Goal: Task Accomplishment & Management: Manage account settings

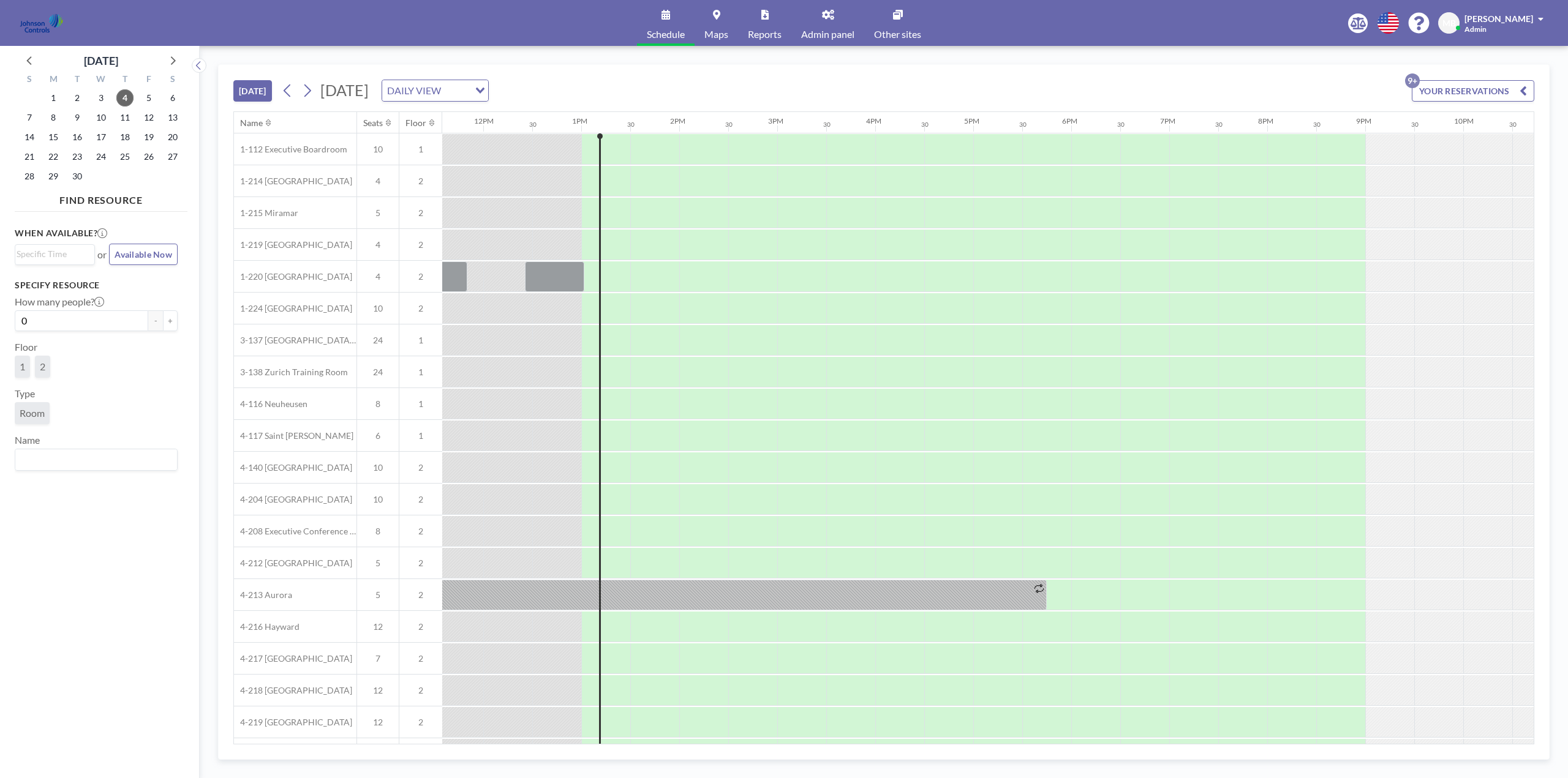
scroll to position [0, 1225]
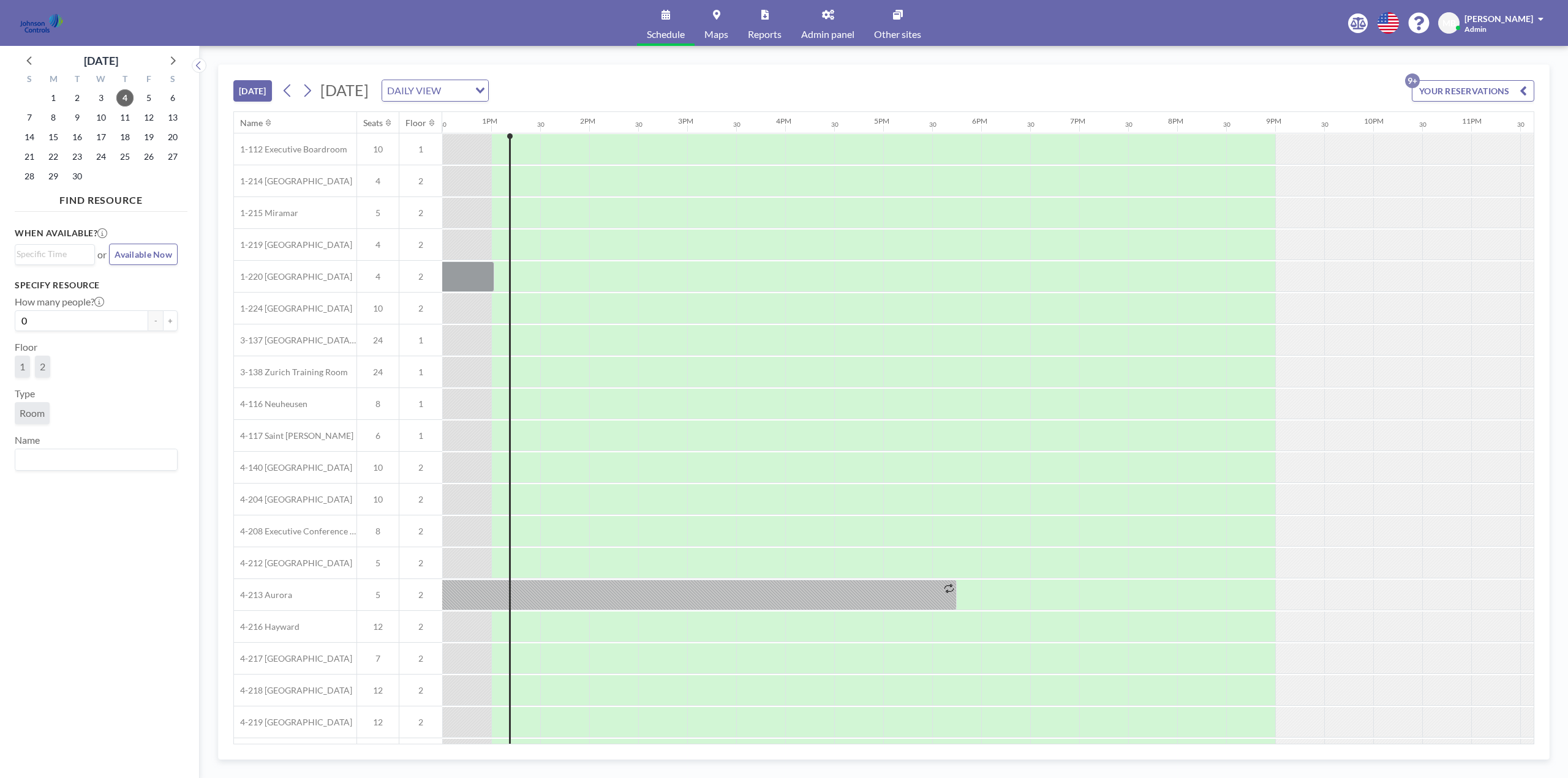
click at [891, 32] on span "Other sites" at bounding box center [898, 33] width 47 height 10
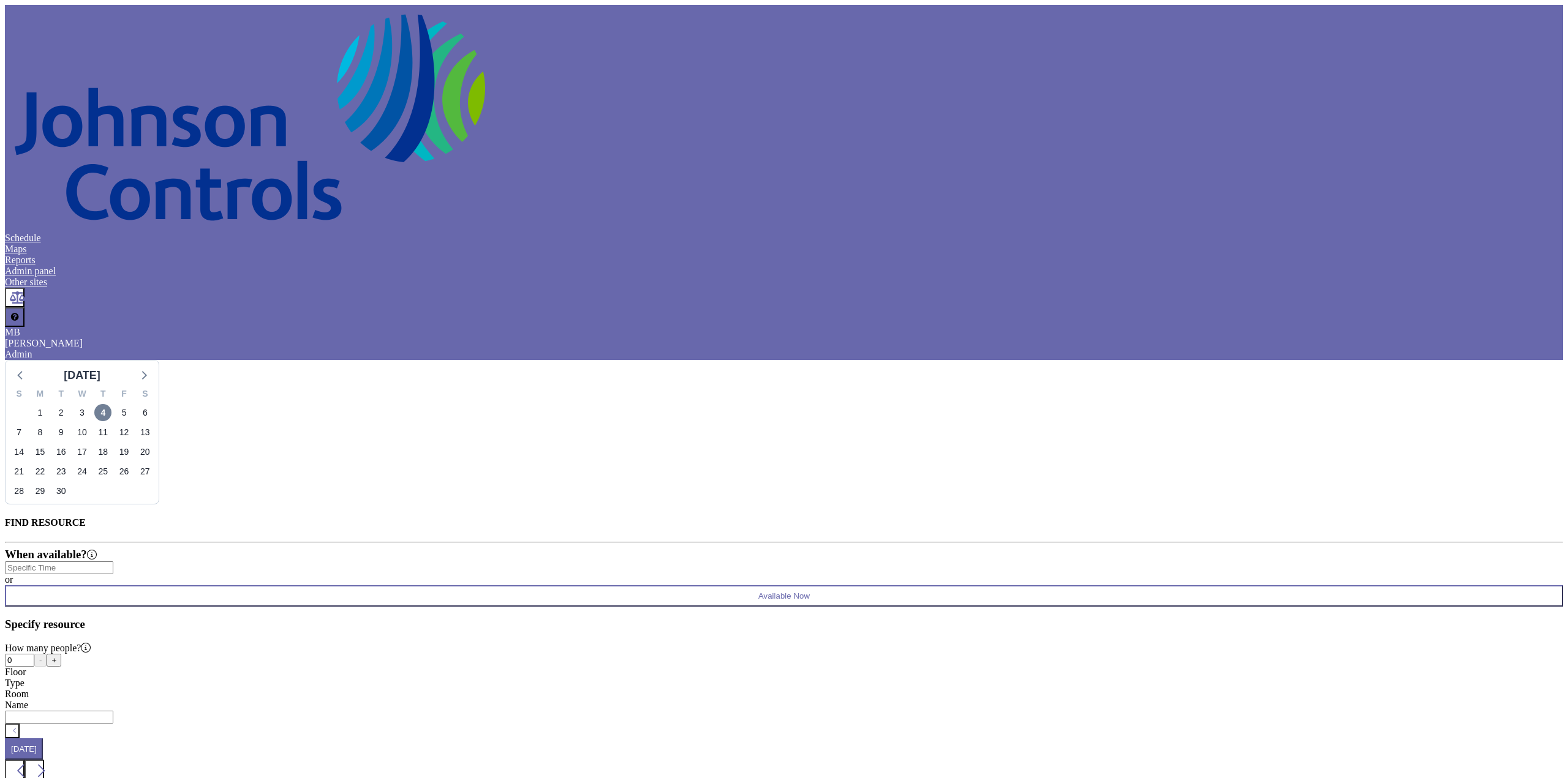
scroll to position [0, 1225]
click at [47, 277] on link "Other sites" at bounding box center [25, 282] width 43 height 11
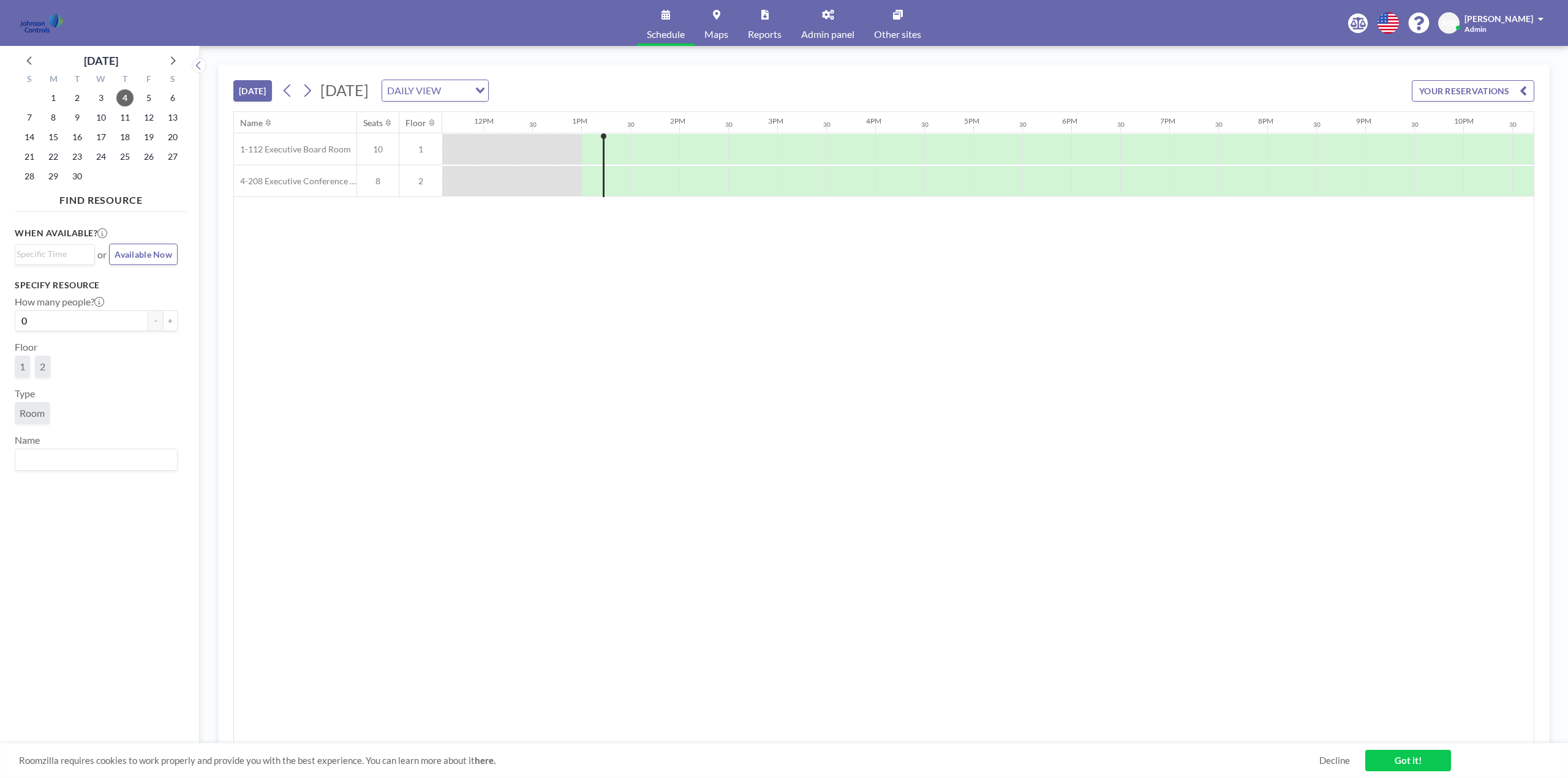
scroll to position [0, 1225]
click at [907, 29] on span "Other sites" at bounding box center [898, 33] width 47 height 10
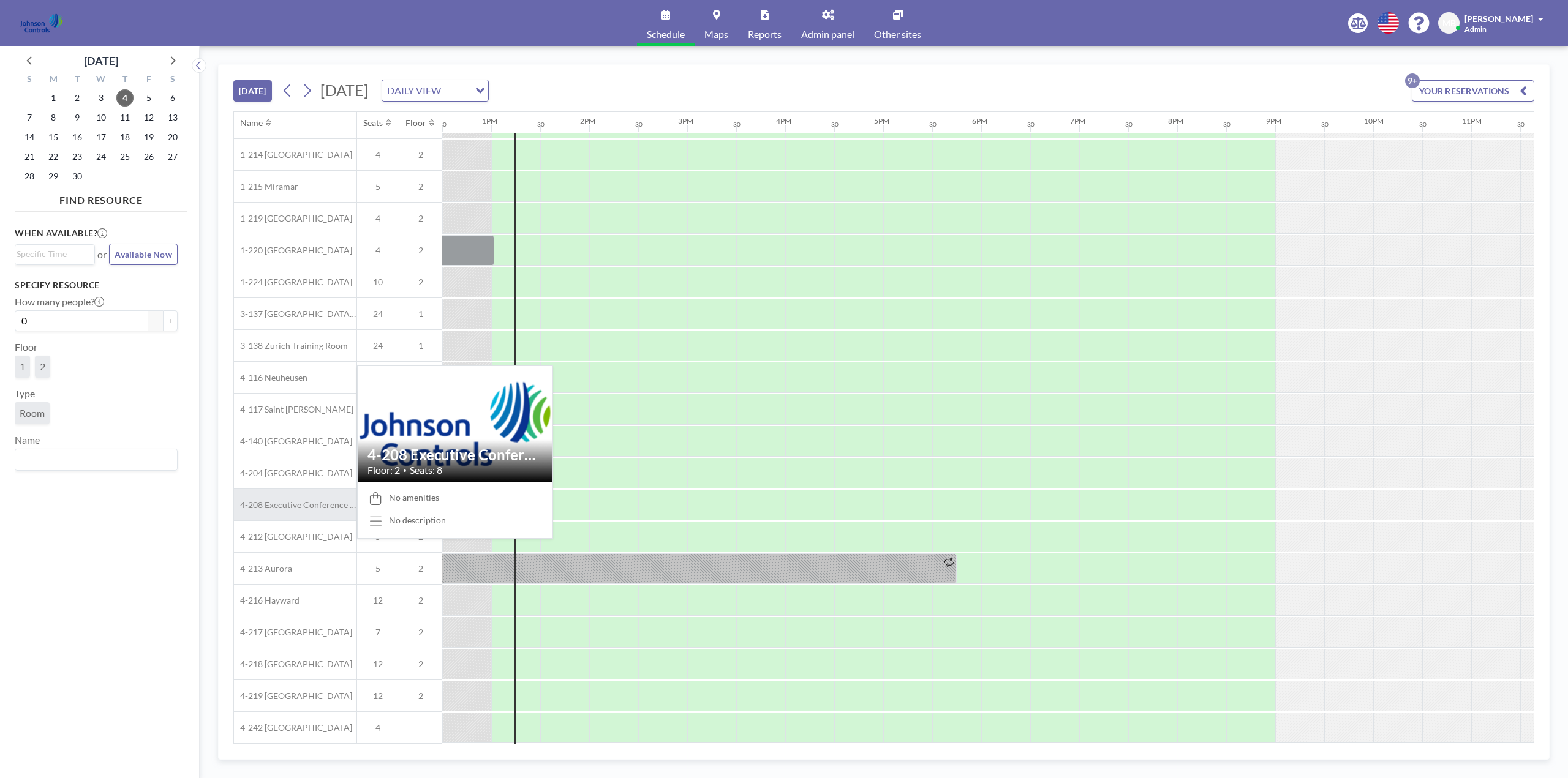
scroll to position [0, 1225]
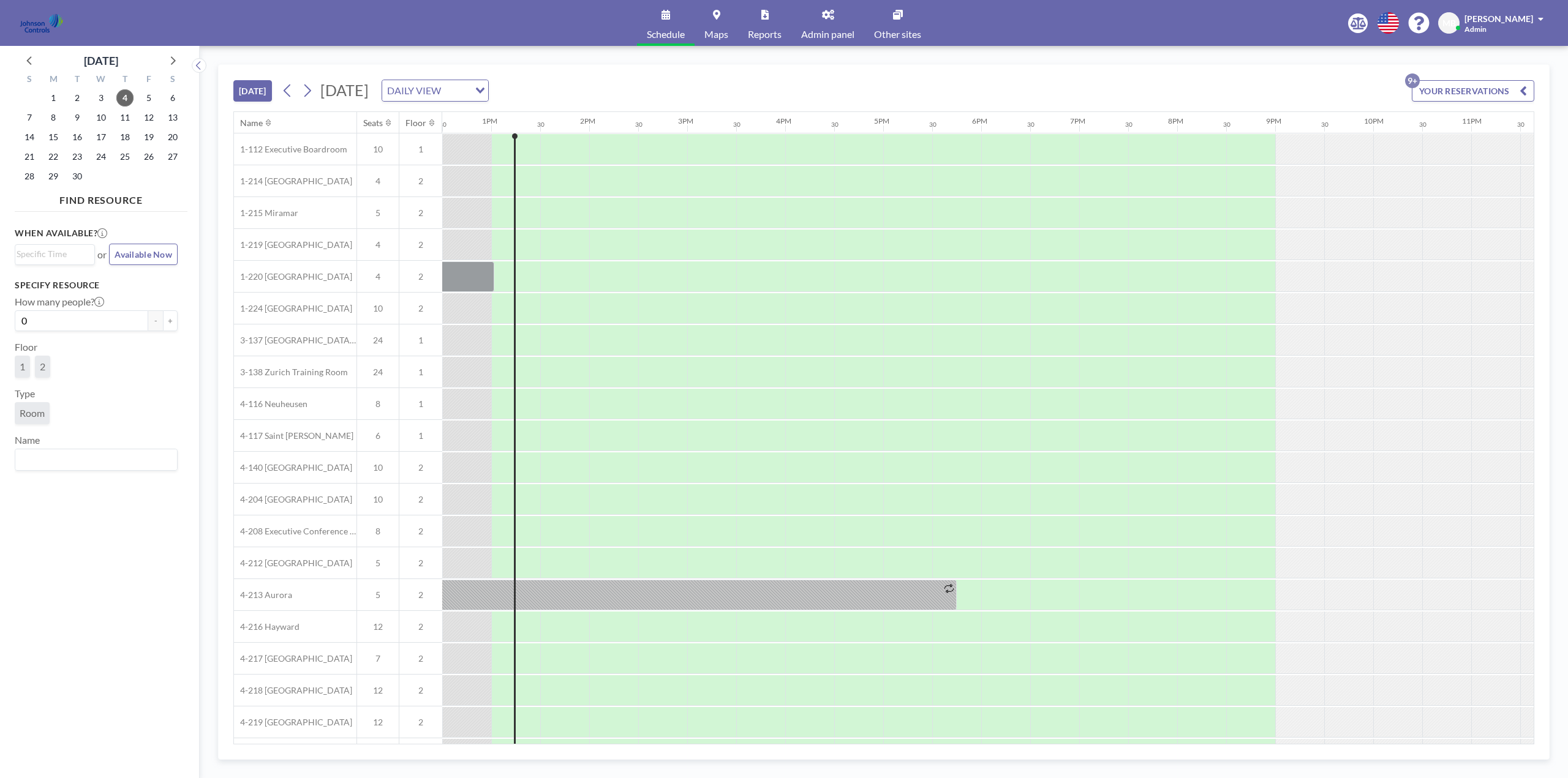
click at [906, 31] on span "Other sites" at bounding box center [898, 33] width 47 height 10
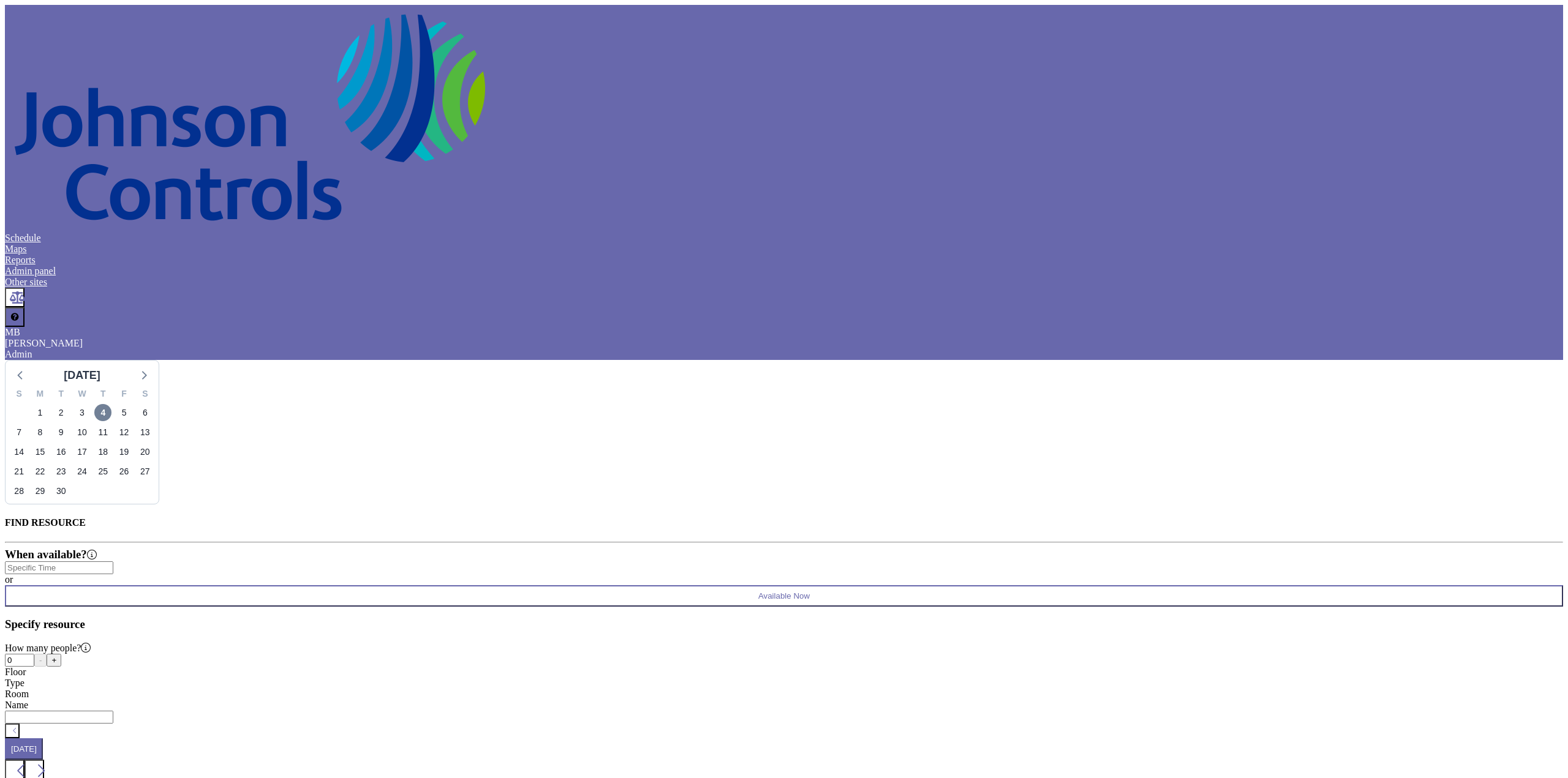
scroll to position [0, 1225]
click at [47, 277] on span "Other sites" at bounding box center [25, 282] width 43 height 11
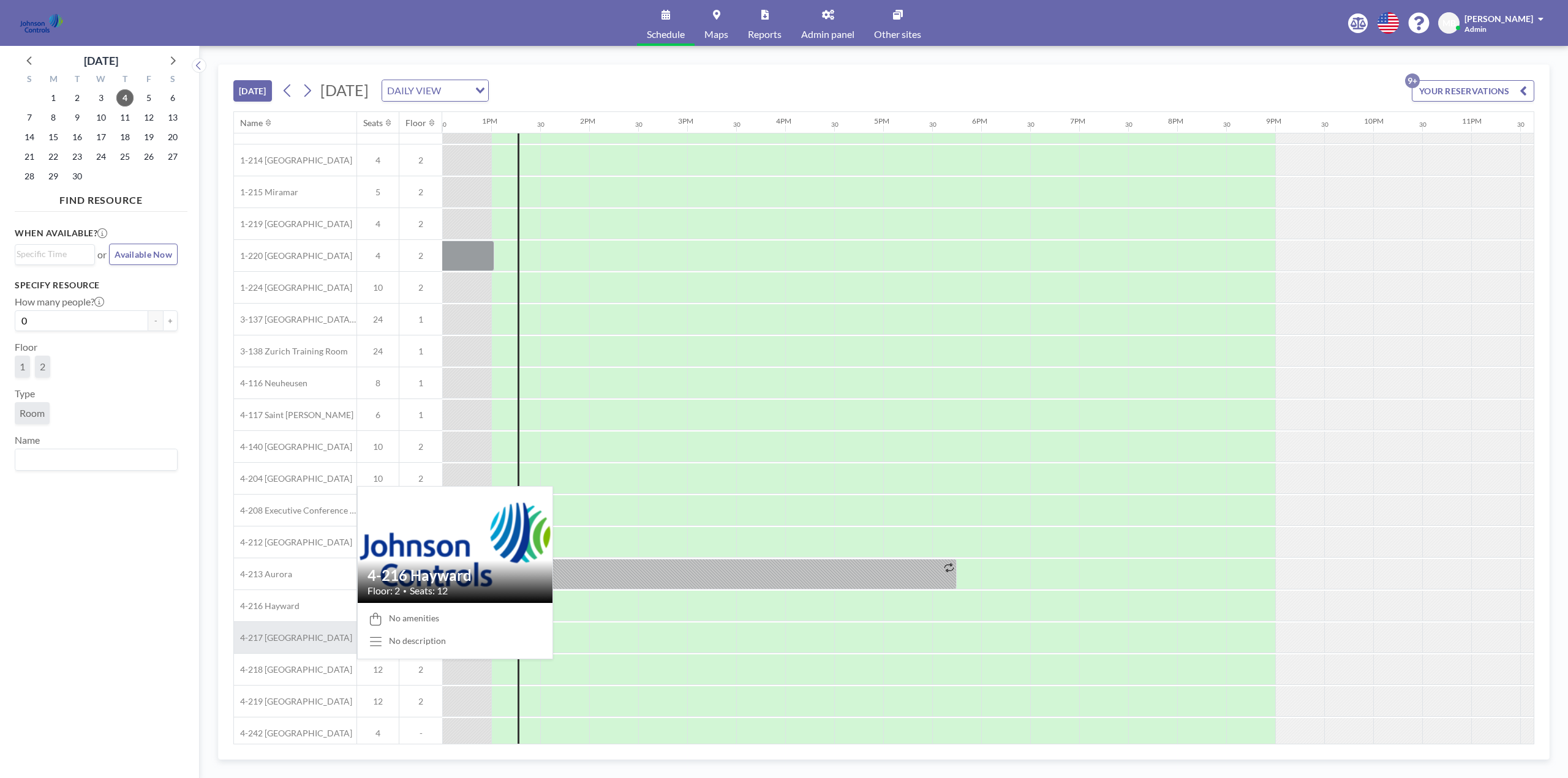
scroll to position [33, 1225]
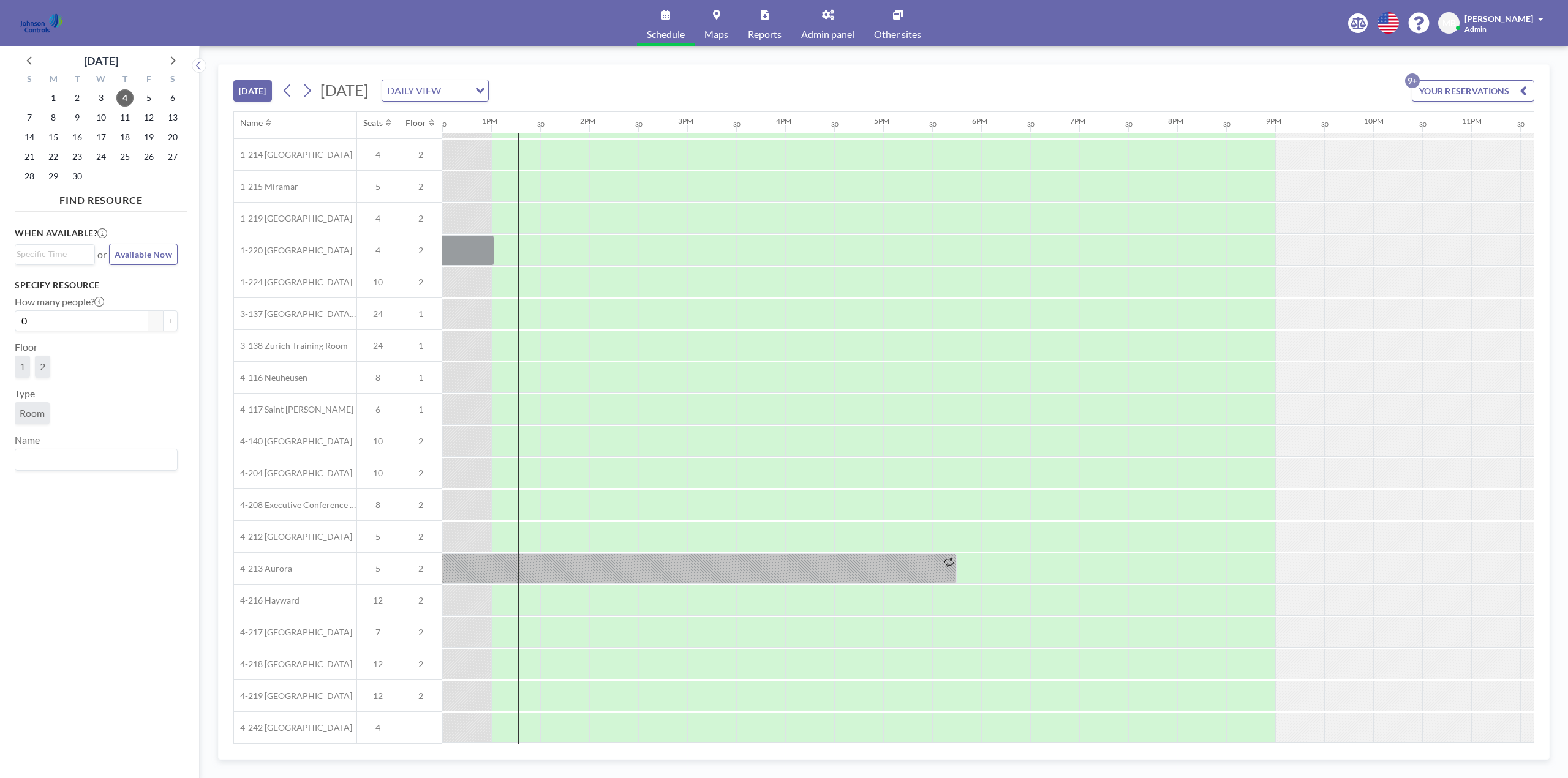
click at [827, 27] on link "Admin panel" at bounding box center [827, 23] width 73 height 46
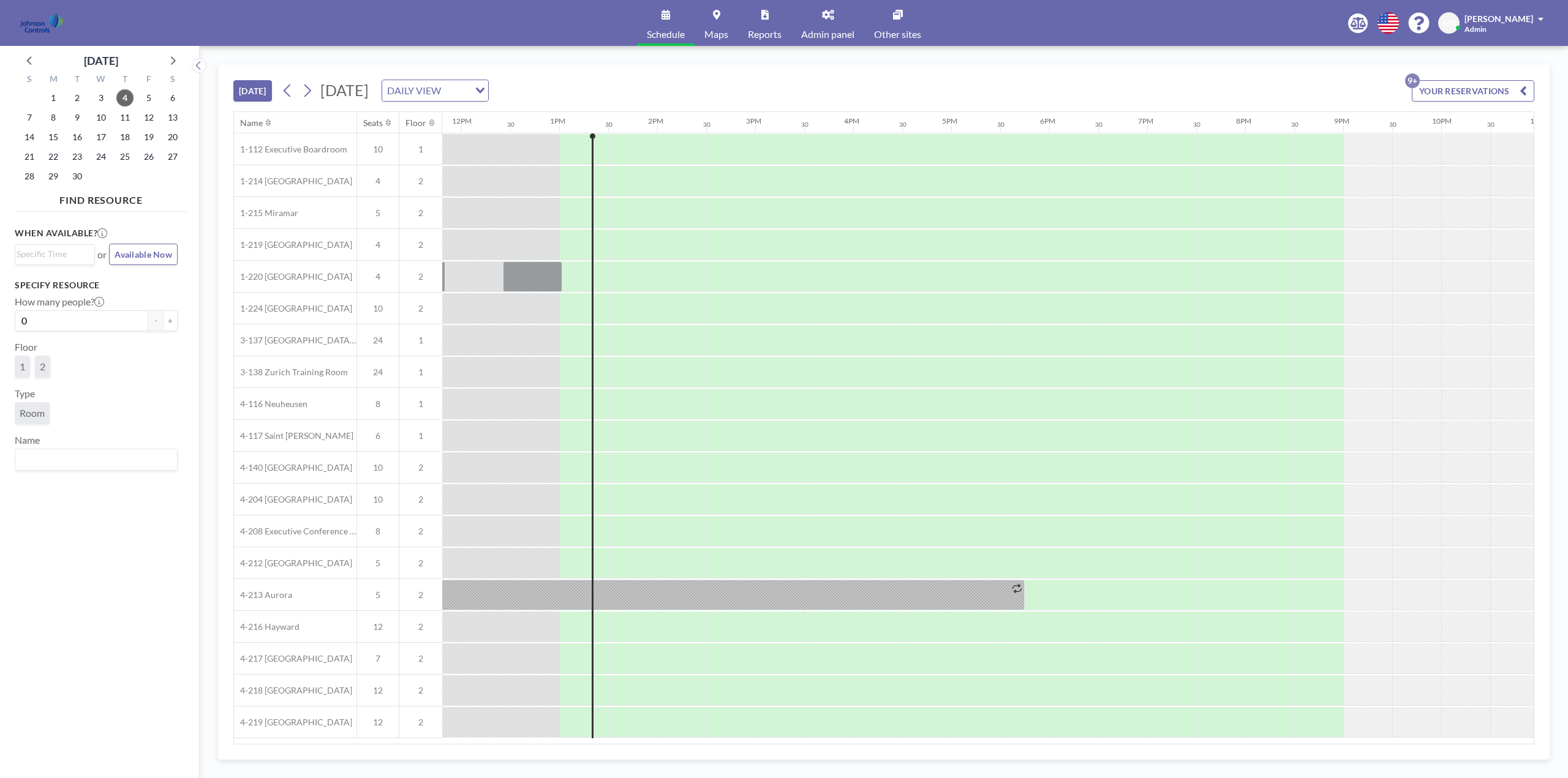
scroll to position [0, 1225]
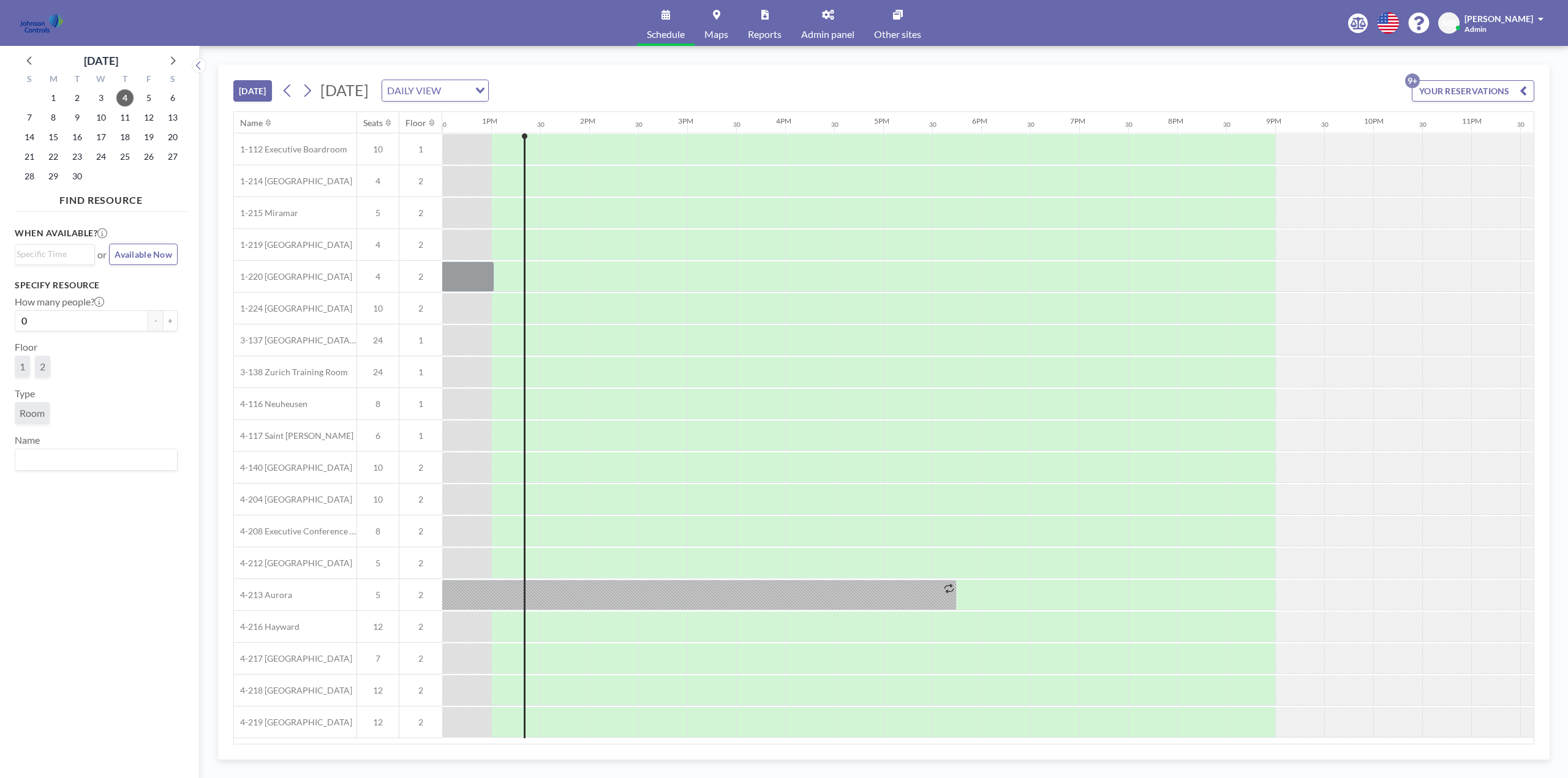
click at [897, 29] on span "Other sites" at bounding box center [898, 33] width 47 height 10
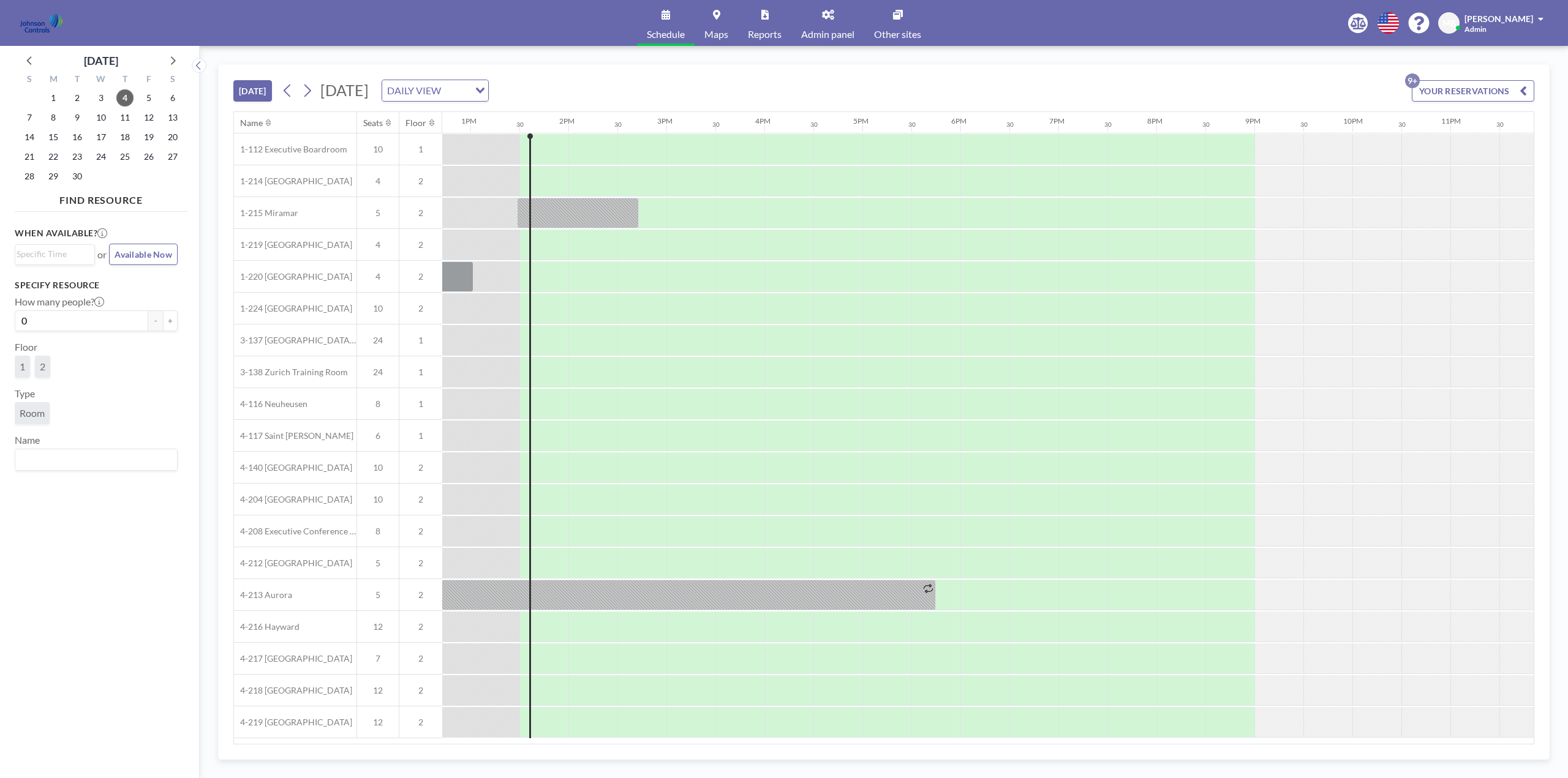
scroll to position [0, 1268]
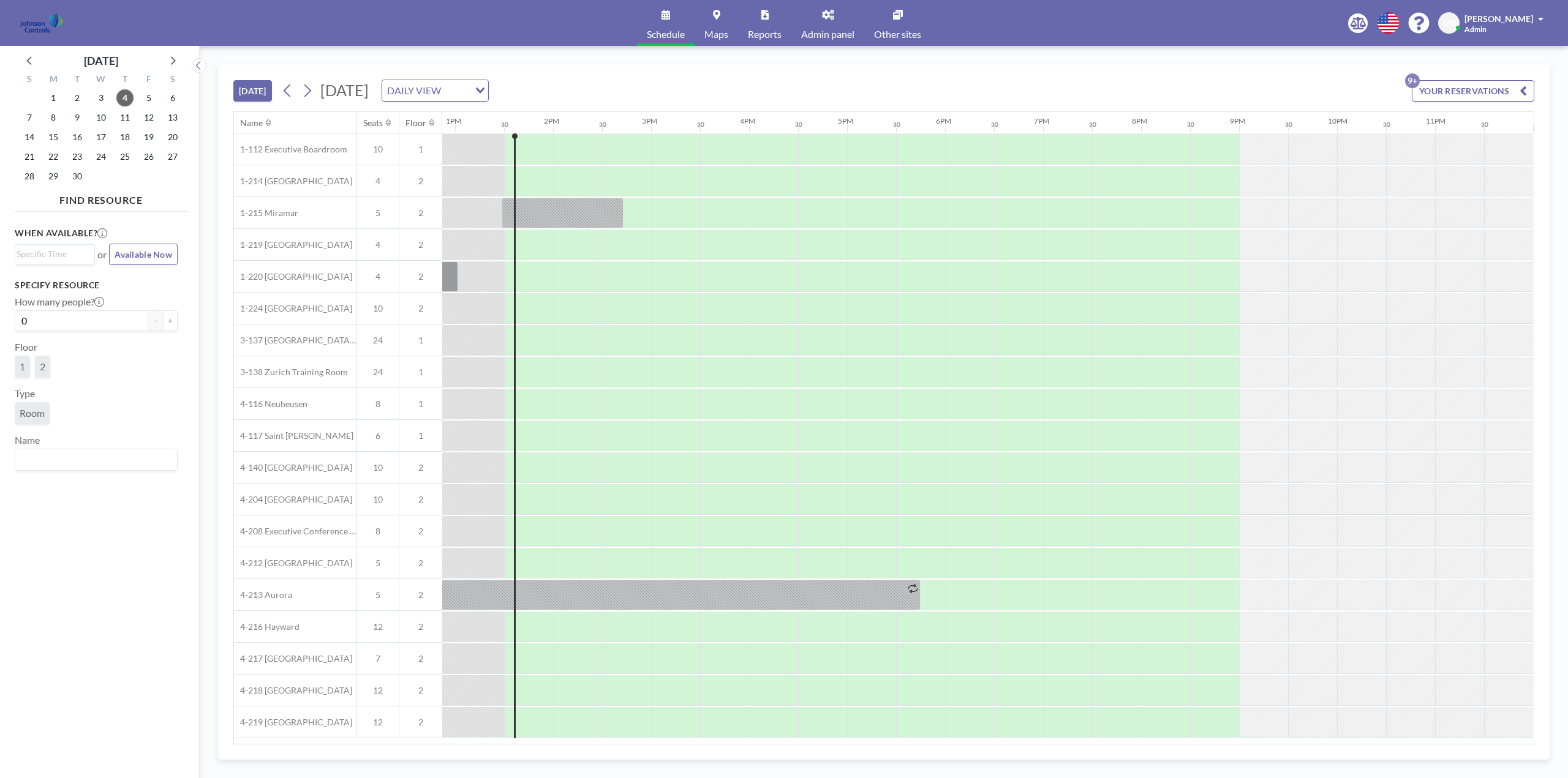
click at [898, 32] on span "Other sites" at bounding box center [898, 33] width 47 height 10
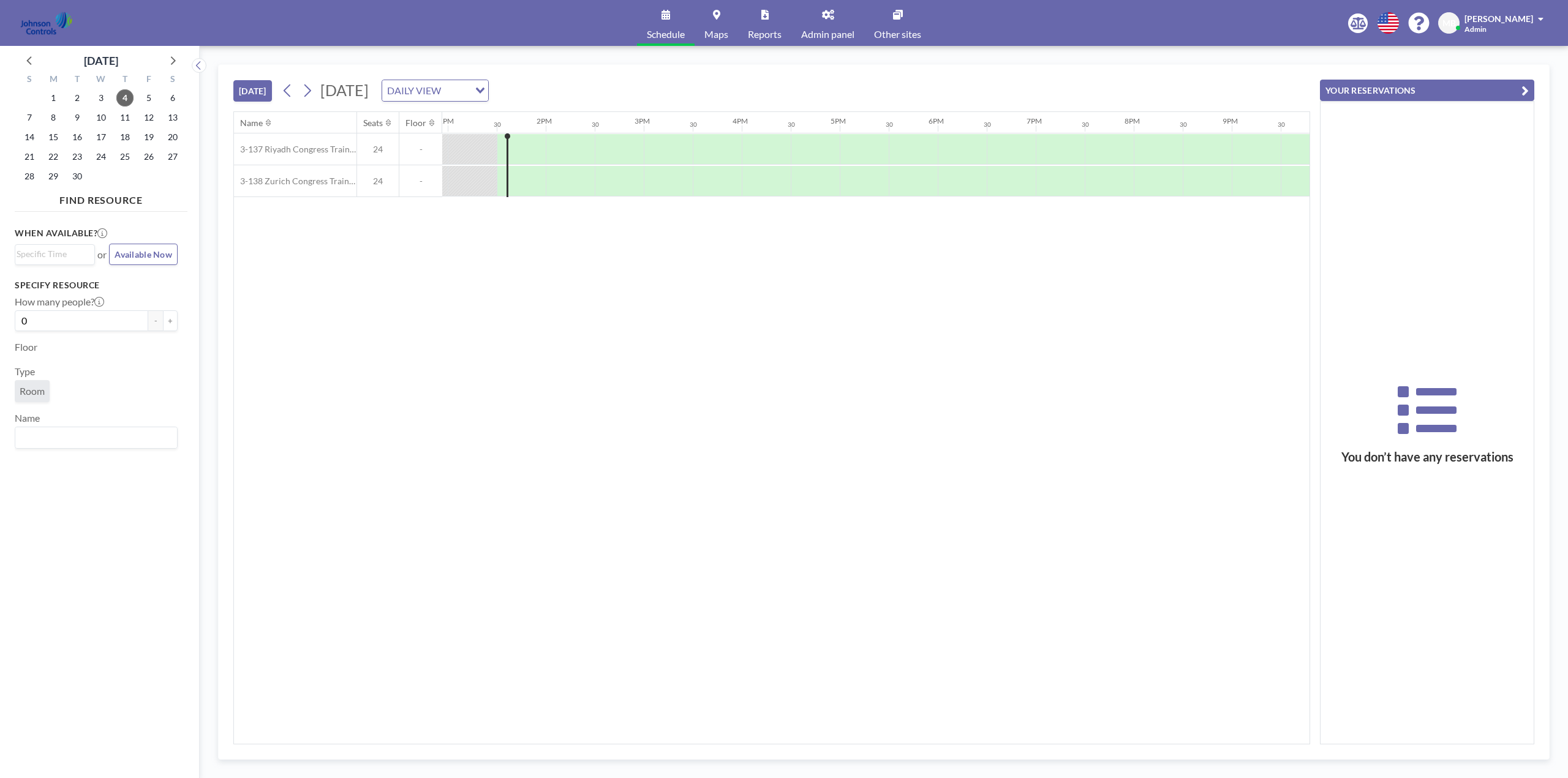
scroll to position [0, 1274]
click at [172, 65] on icon at bounding box center [172, 61] width 16 height 16
click at [105, 136] on span "15" at bounding box center [100, 137] width 17 height 17
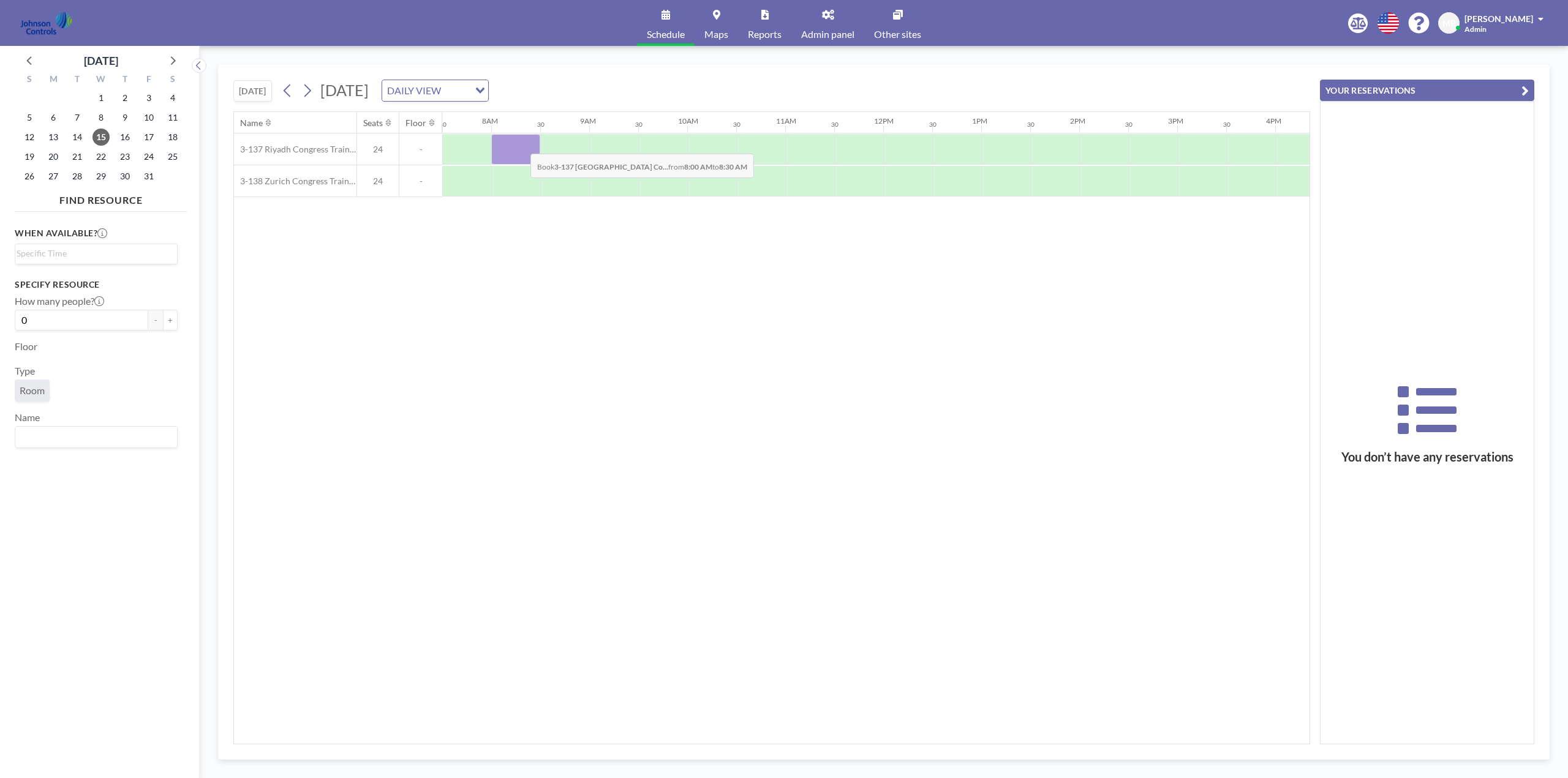
click at [520, 145] on div at bounding box center [516, 149] width 49 height 31
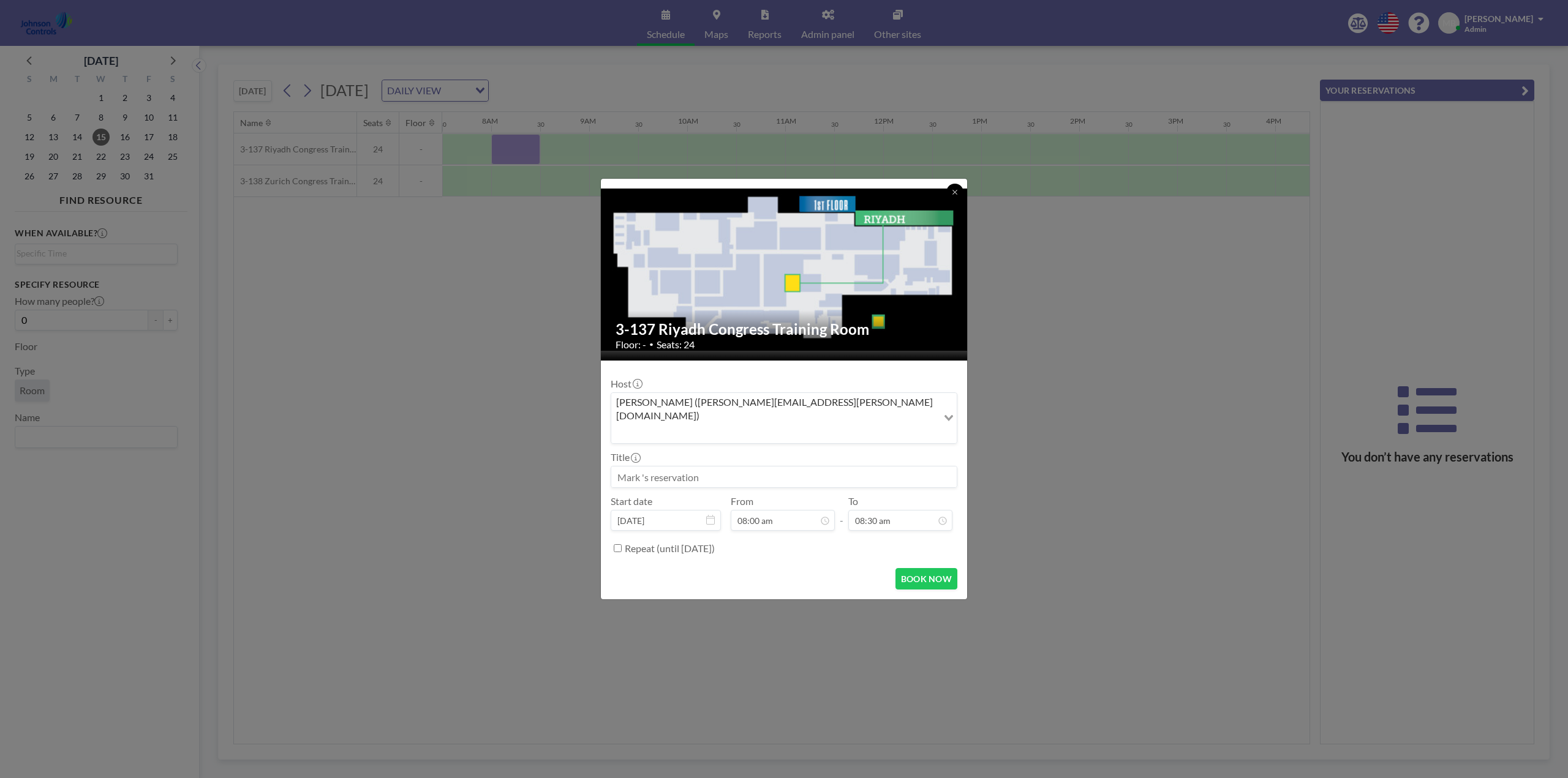
click at [952, 196] on icon at bounding box center [955, 192] width 7 height 7
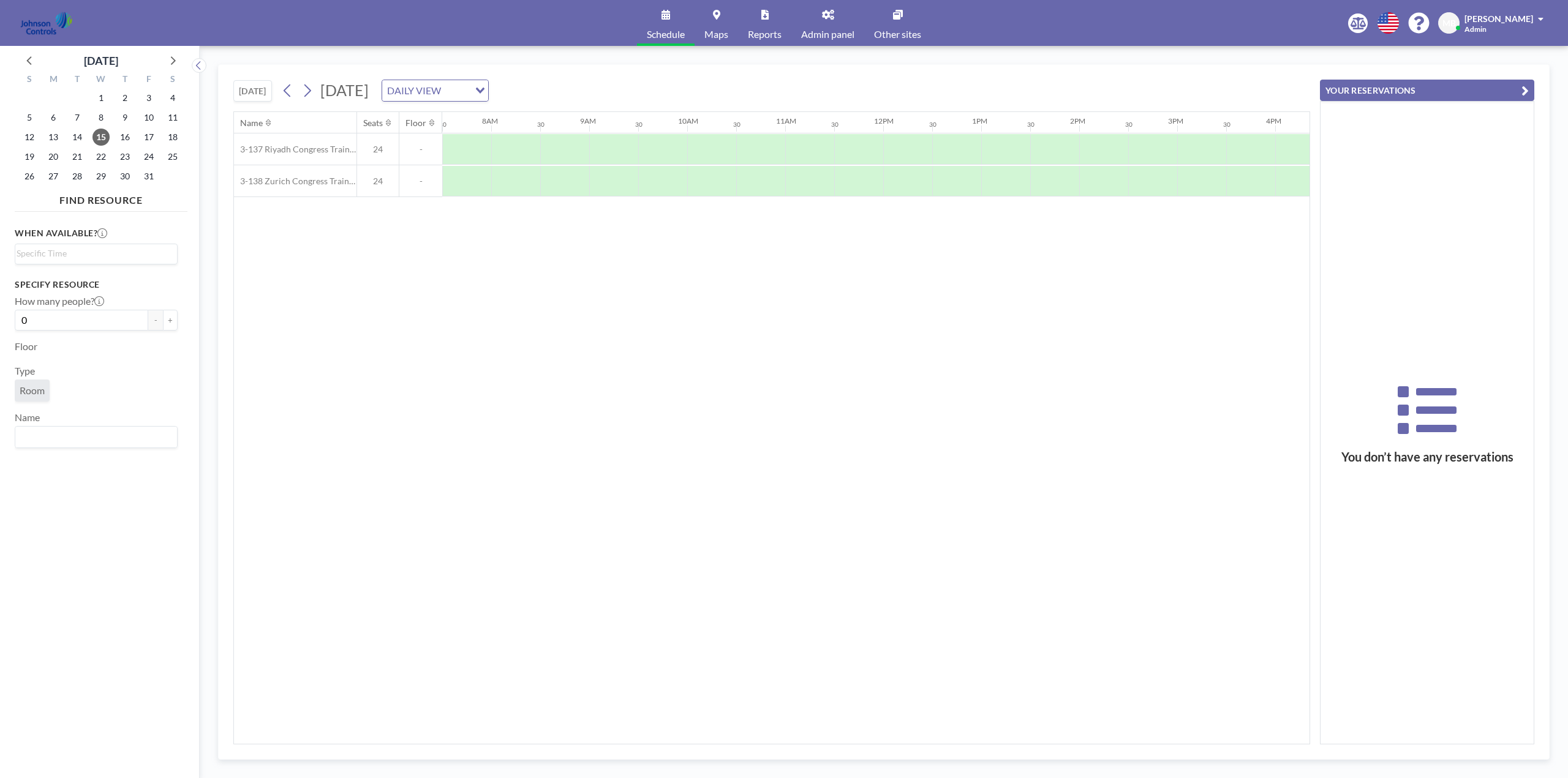
click at [1509, 18] on span "[PERSON_NAME]" at bounding box center [1498, 19] width 69 height 11
click at [1505, 86] on span "Log out" at bounding box center [1506, 83] width 28 height 13
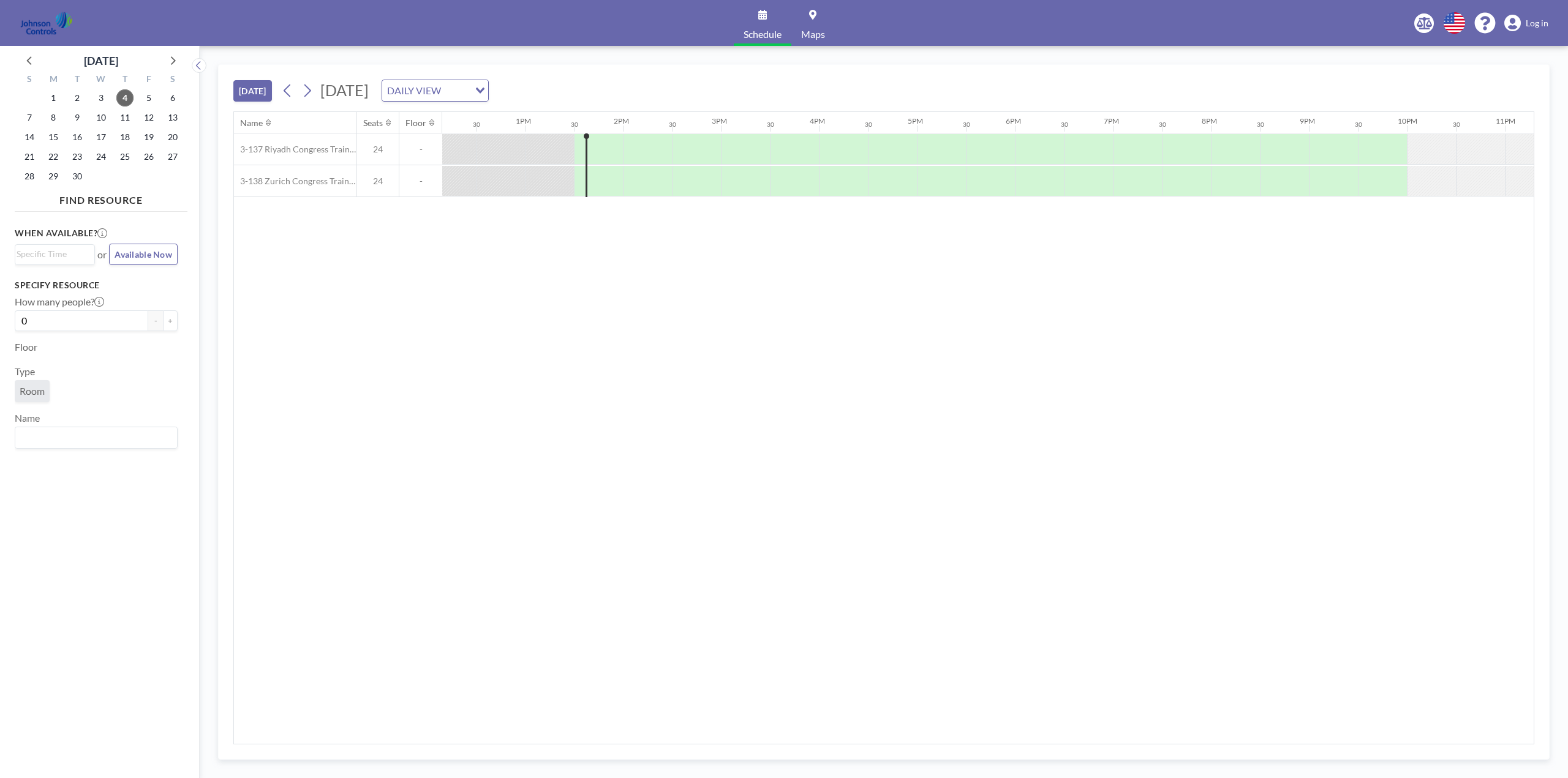
scroll to position [0, 1261]
click at [174, 62] on icon at bounding box center [173, 60] width 5 height 8
click at [108, 138] on span "15" at bounding box center [100, 137] width 17 height 17
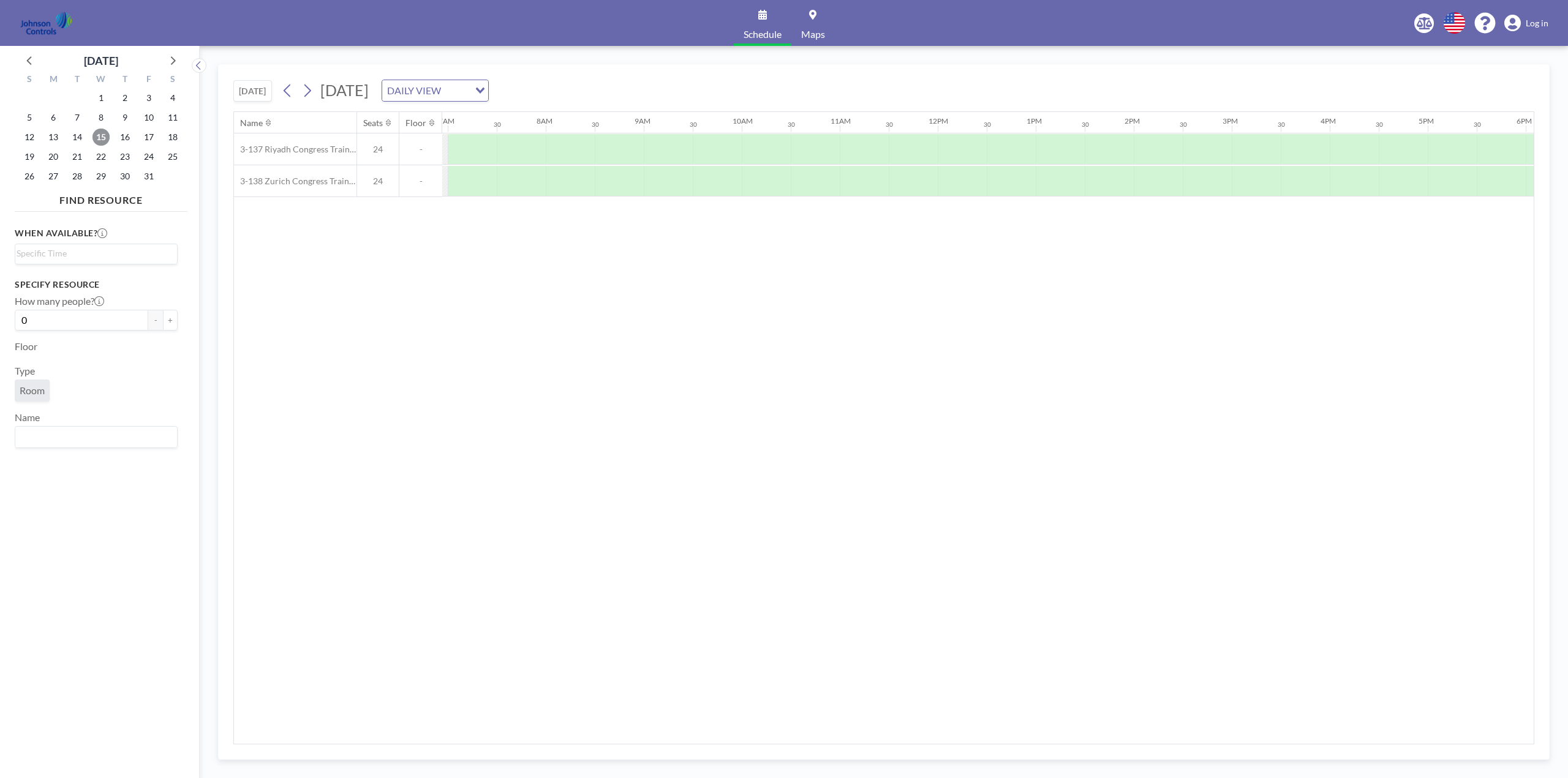
scroll to position [0, 735]
click at [516, 147] on div at bounding box center [516, 149] width 49 height 31
click at [510, 146] on div at bounding box center [516, 149] width 49 height 31
click at [515, 183] on div at bounding box center [516, 181] width 49 height 31
click at [1537, 22] on span "Log in" at bounding box center [1536, 24] width 23 height 11
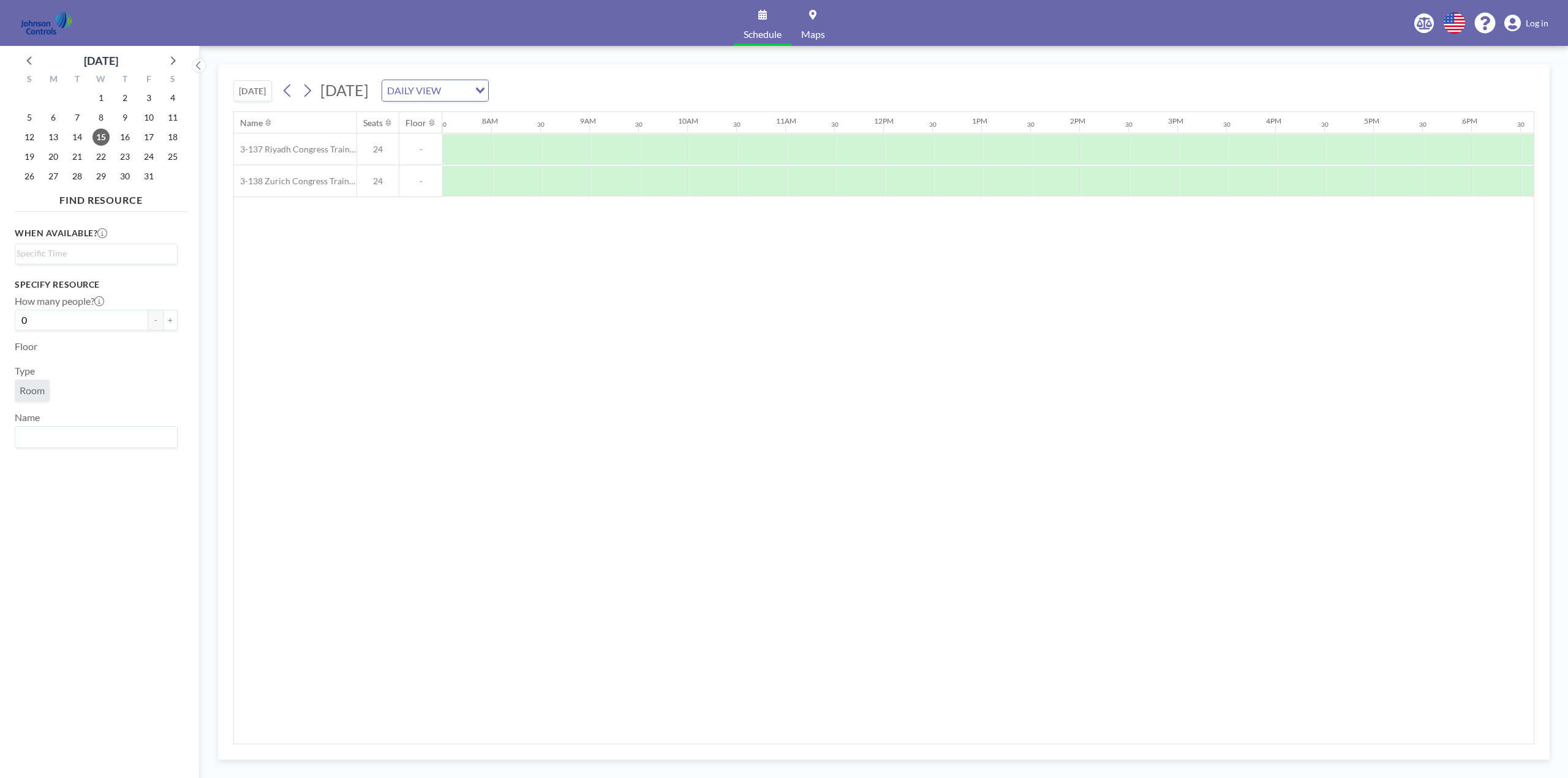
click at [1512, 22] on icon at bounding box center [1512, 23] width 16 height 17
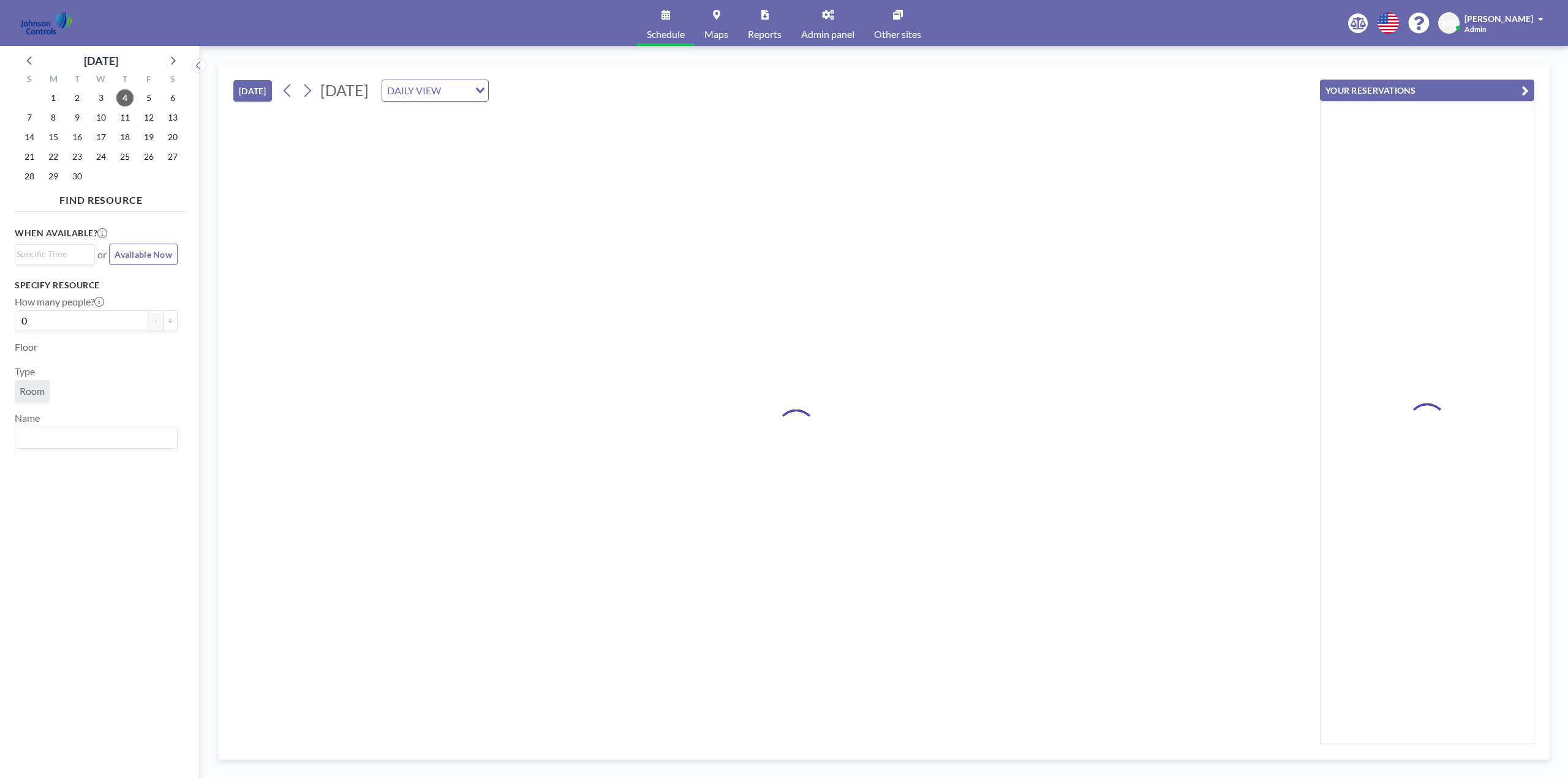
click at [784, 403] on div at bounding box center [772, 428] width 1077 height 633
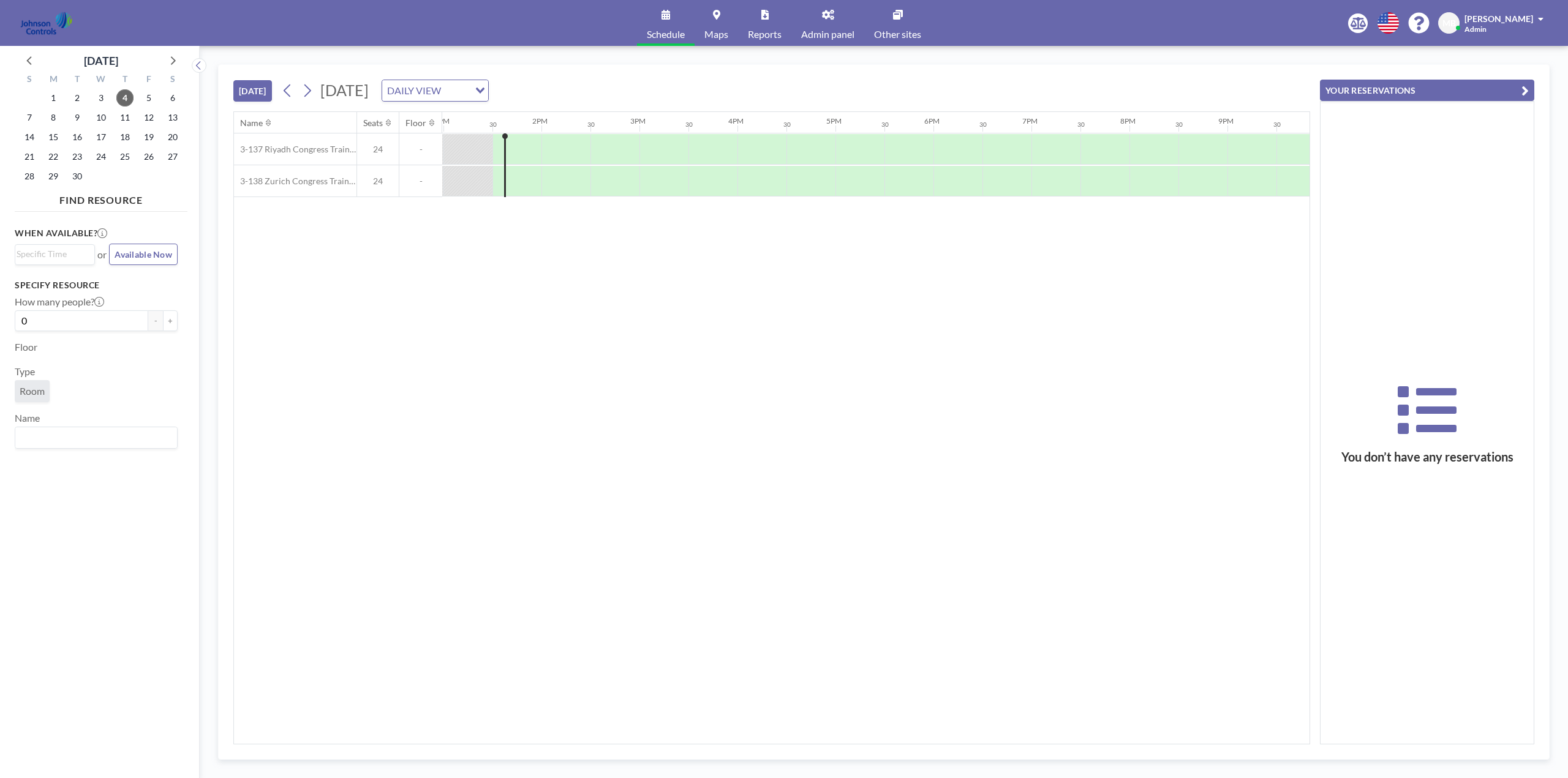
scroll to position [0, 1274]
click at [177, 60] on icon at bounding box center [172, 61] width 16 height 16
click at [103, 138] on span "15" at bounding box center [100, 137] width 17 height 17
click at [508, 149] on div at bounding box center [516, 149] width 49 height 31
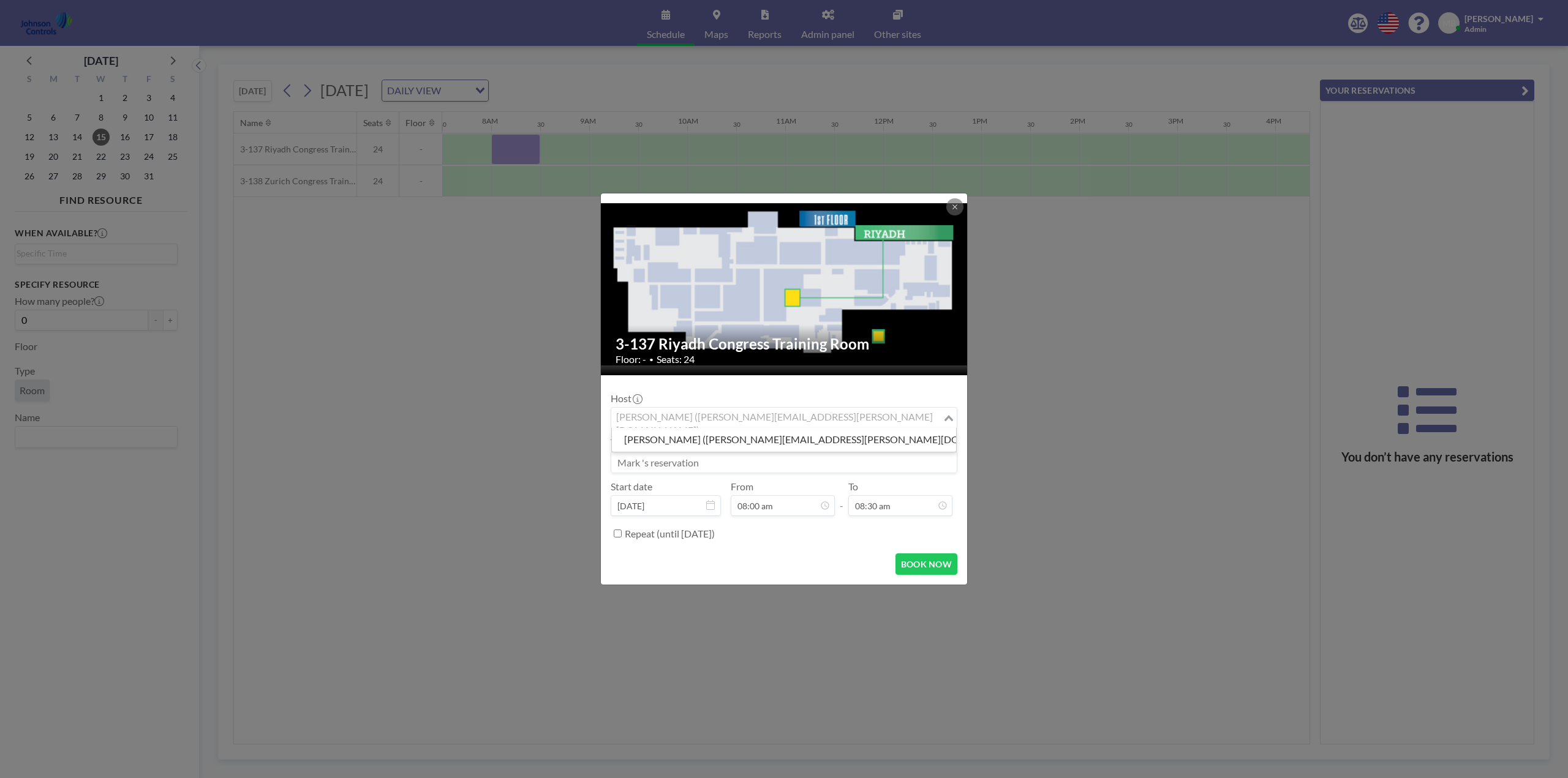
click at [667, 422] on div "Mark Barton (mark.barton-ext@jci.com)" at bounding box center [776, 417] width 331 height 18
type input "Noreen Neilson"
click at [585, 453] on div "3-137 Riyadh Congress Training Room Floor: - • Seats: 24 Host Mark Barton (mark…" at bounding box center [784, 389] width 1568 height 778
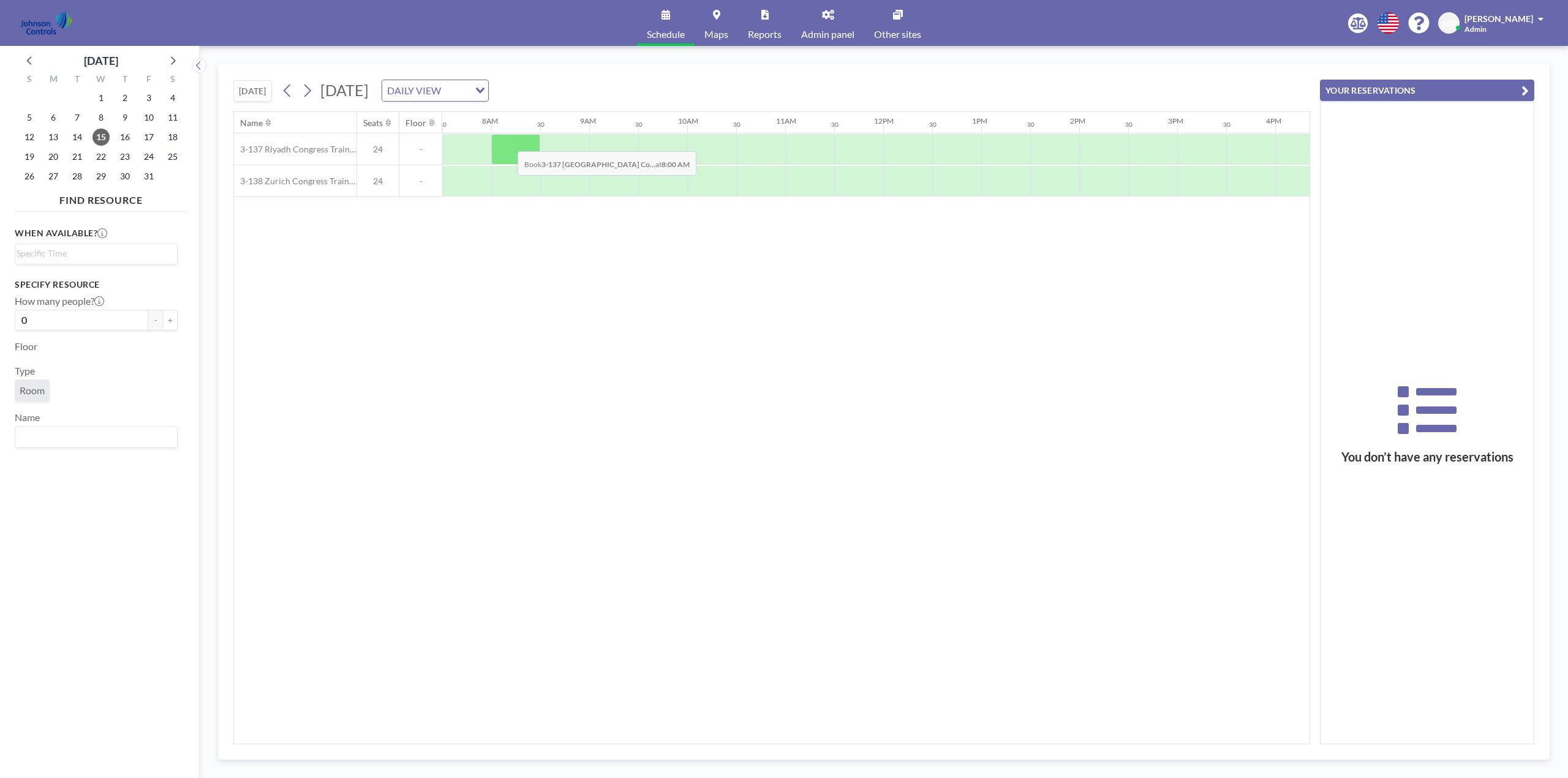
click at [508, 142] on div at bounding box center [516, 149] width 49 height 31
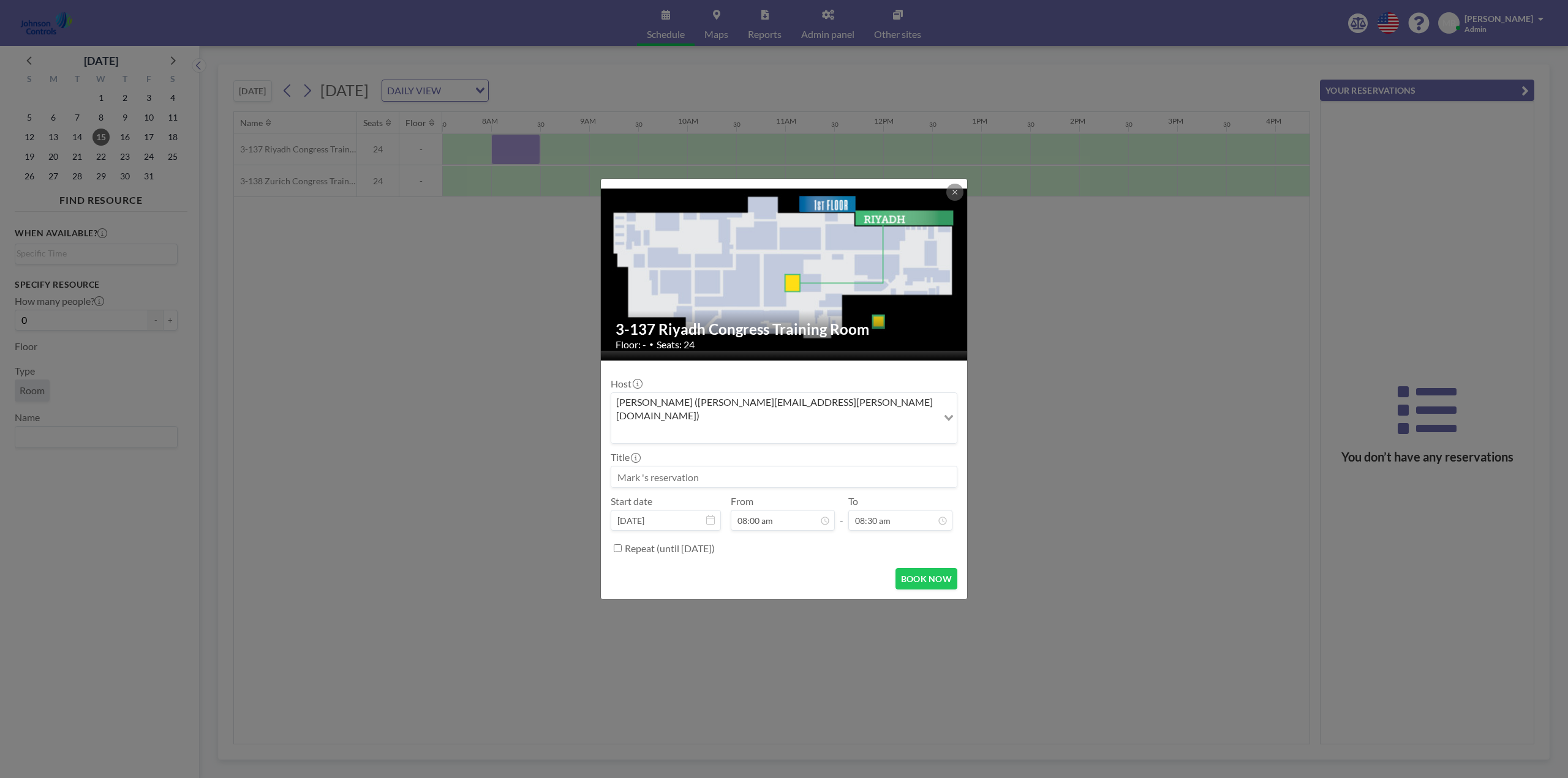
drag, startPoint x: 709, startPoint y: 462, endPoint x: 615, endPoint y: 455, distance: 94.3
click at [615, 467] on input at bounding box center [784, 477] width 346 height 21
paste input "Sage Dental Leadership Meeting"
type input "Sage Dental Leadership Meeting"
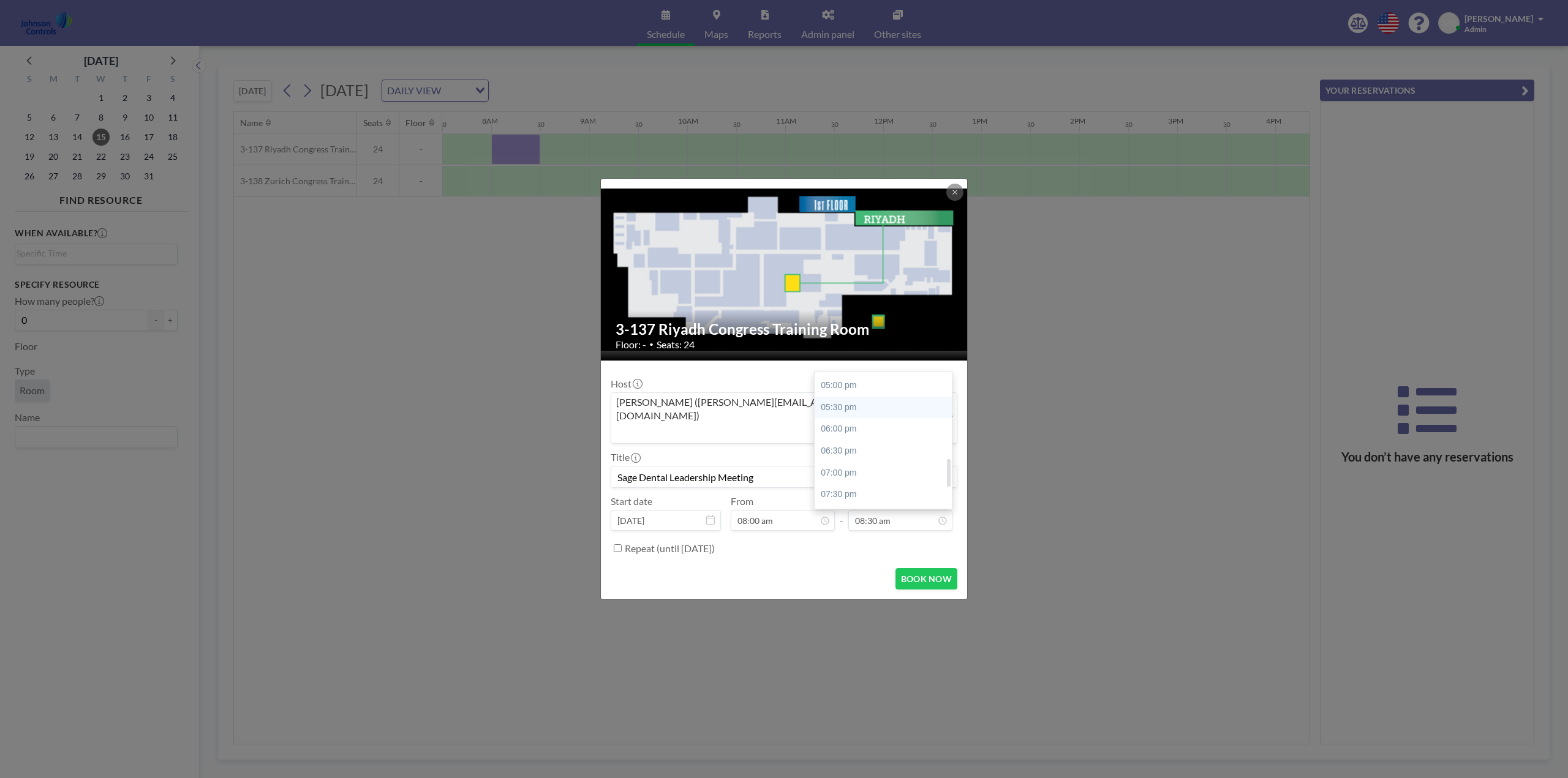
click at [860, 397] on div "05:30 pm" at bounding box center [886, 408] width 143 height 22
type input "05:30 pm"
click at [617, 545] on input "Repeat (until September 4, 2027)" at bounding box center [617, 548] width 8 height 8
checkbox input "true"
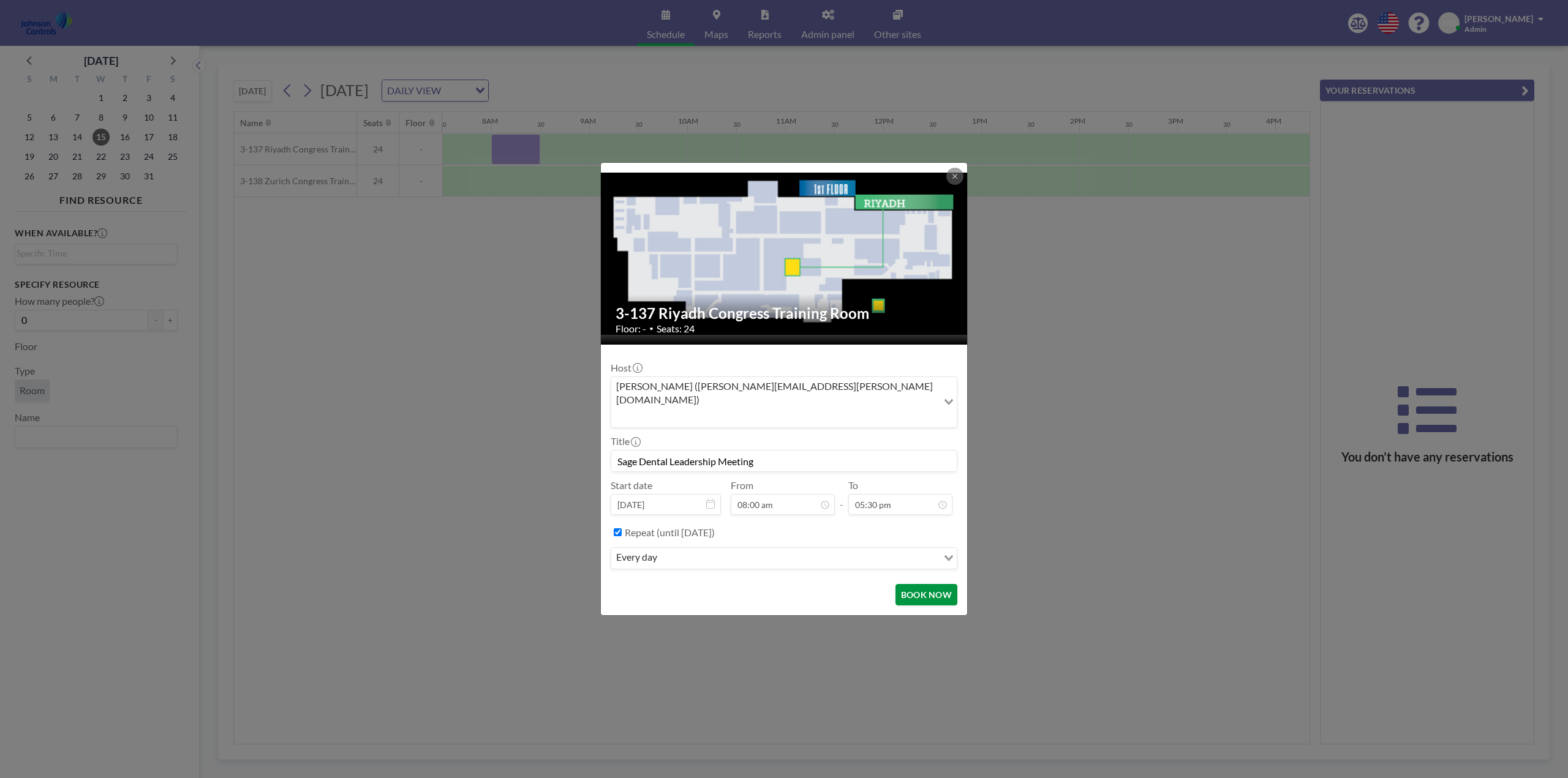
click at [922, 584] on button "BOOK NOW" at bounding box center [926, 595] width 62 height 22
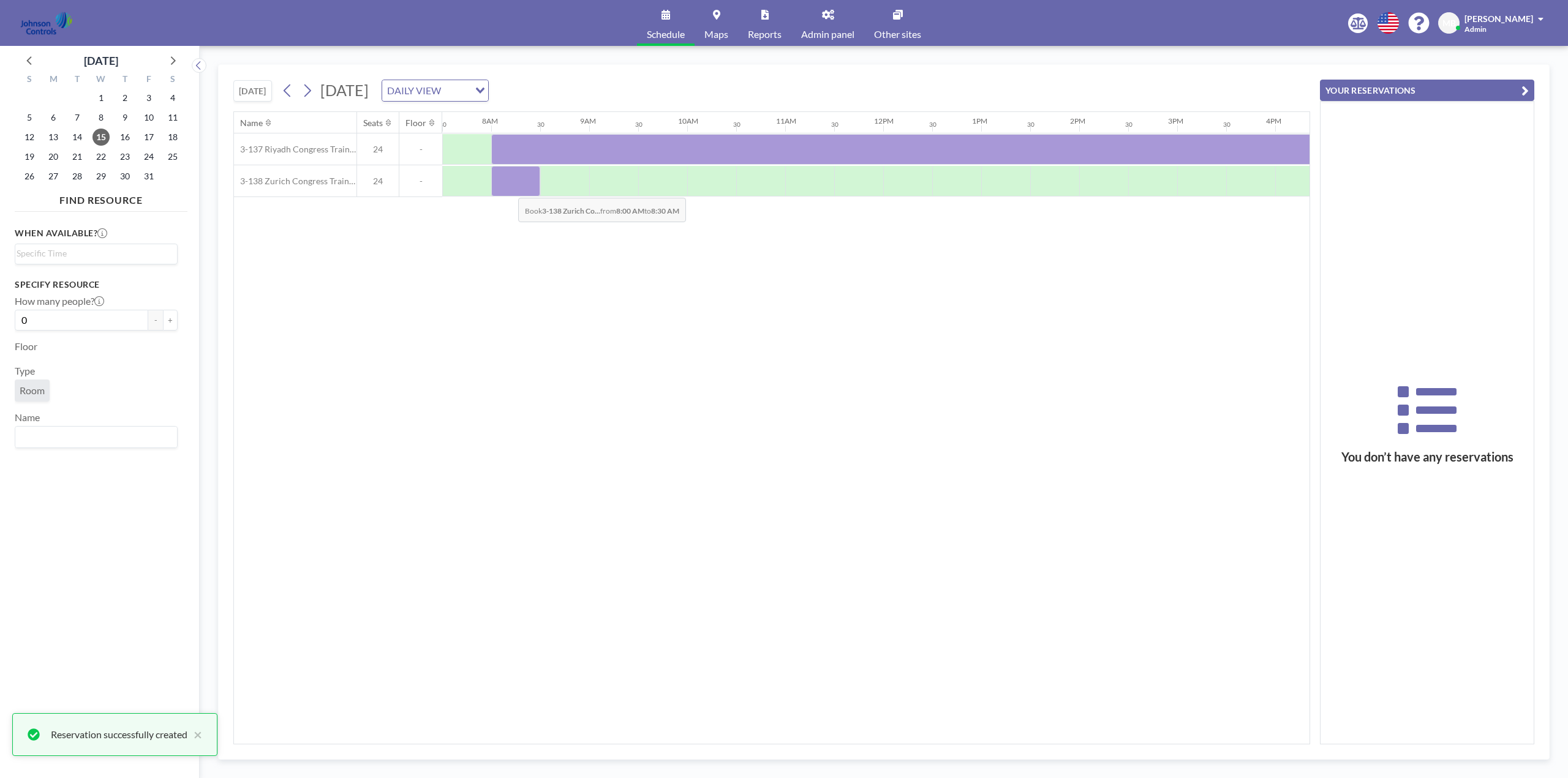
click at [508, 188] on div at bounding box center [516, 181] width 49 height 31
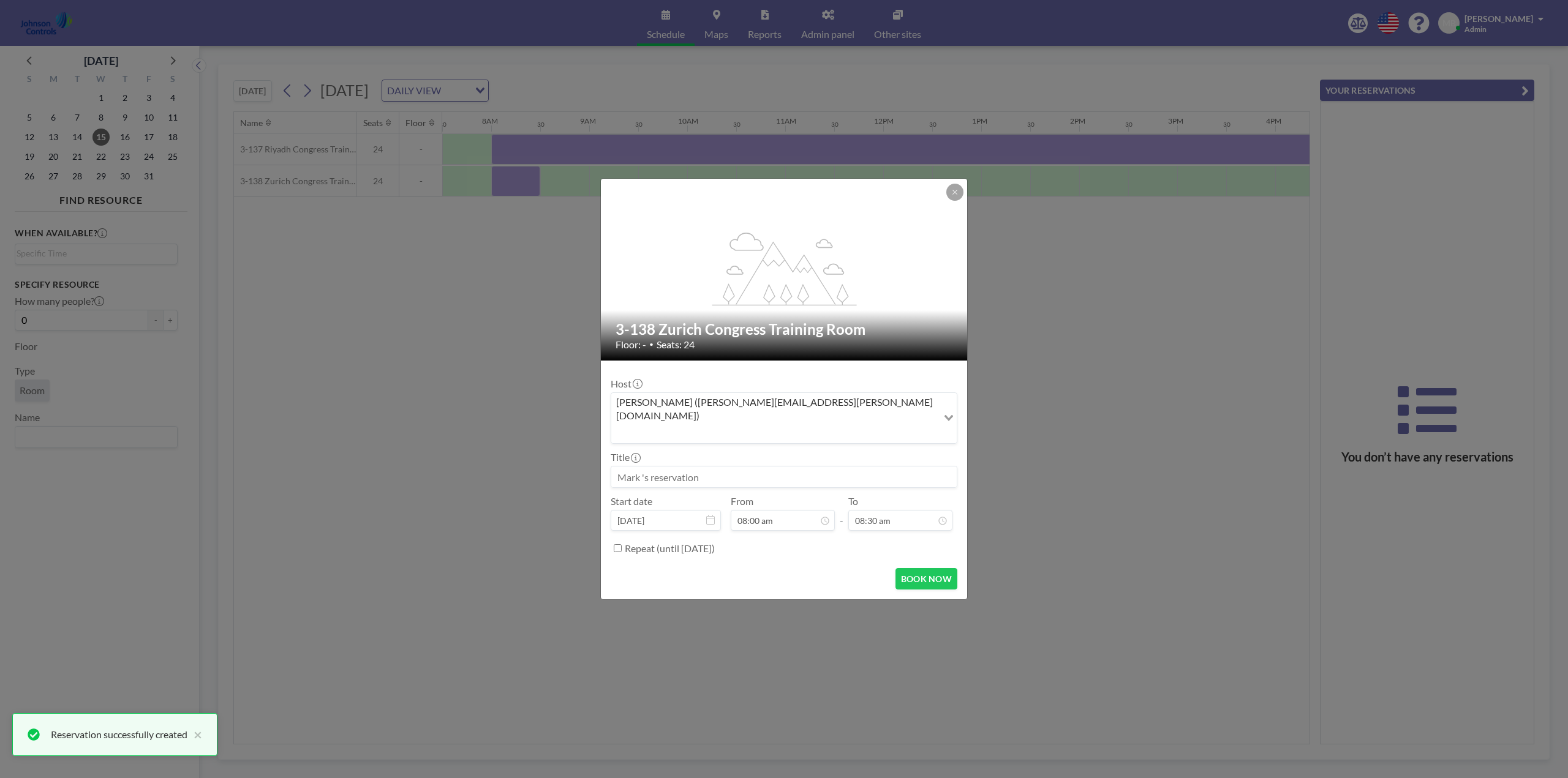
click at [646, 467] on input at bounding box center [784, 477] width 346 height 21
paste input "Sage Dental Leadership Meeting"
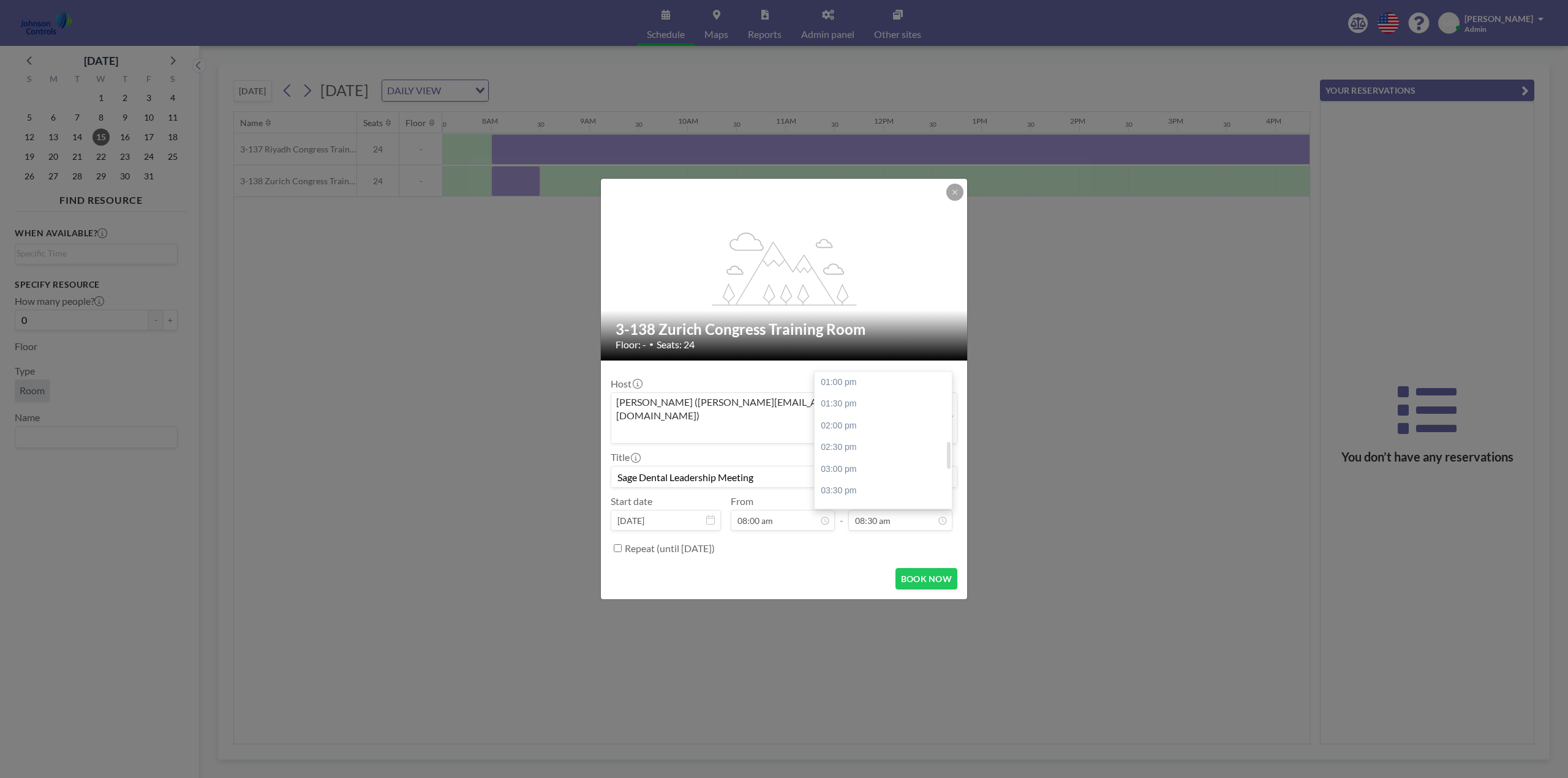
scroll to position [372, 0]
type input "Sage Dental Leadership Meeting"
click at [888, 458] on div "05:30 pm" at bounding box center [886, 469] width 143 height 22
type input "05:30 pm"
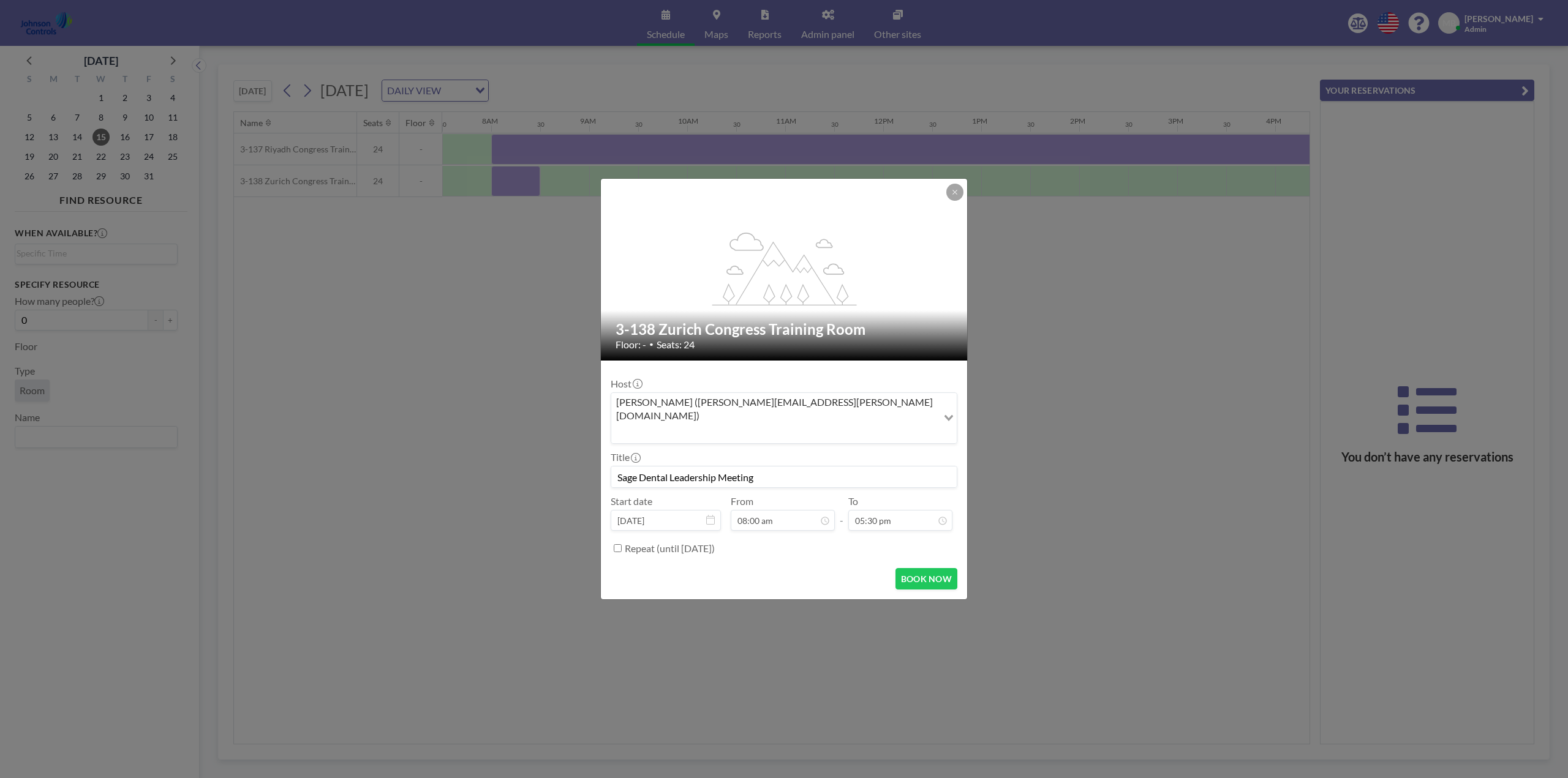
click at [617, 545] on input "Repeat (until September 4, 2027)" at bounding box center [617, 548] width 8 height 8
checkbox input "true"
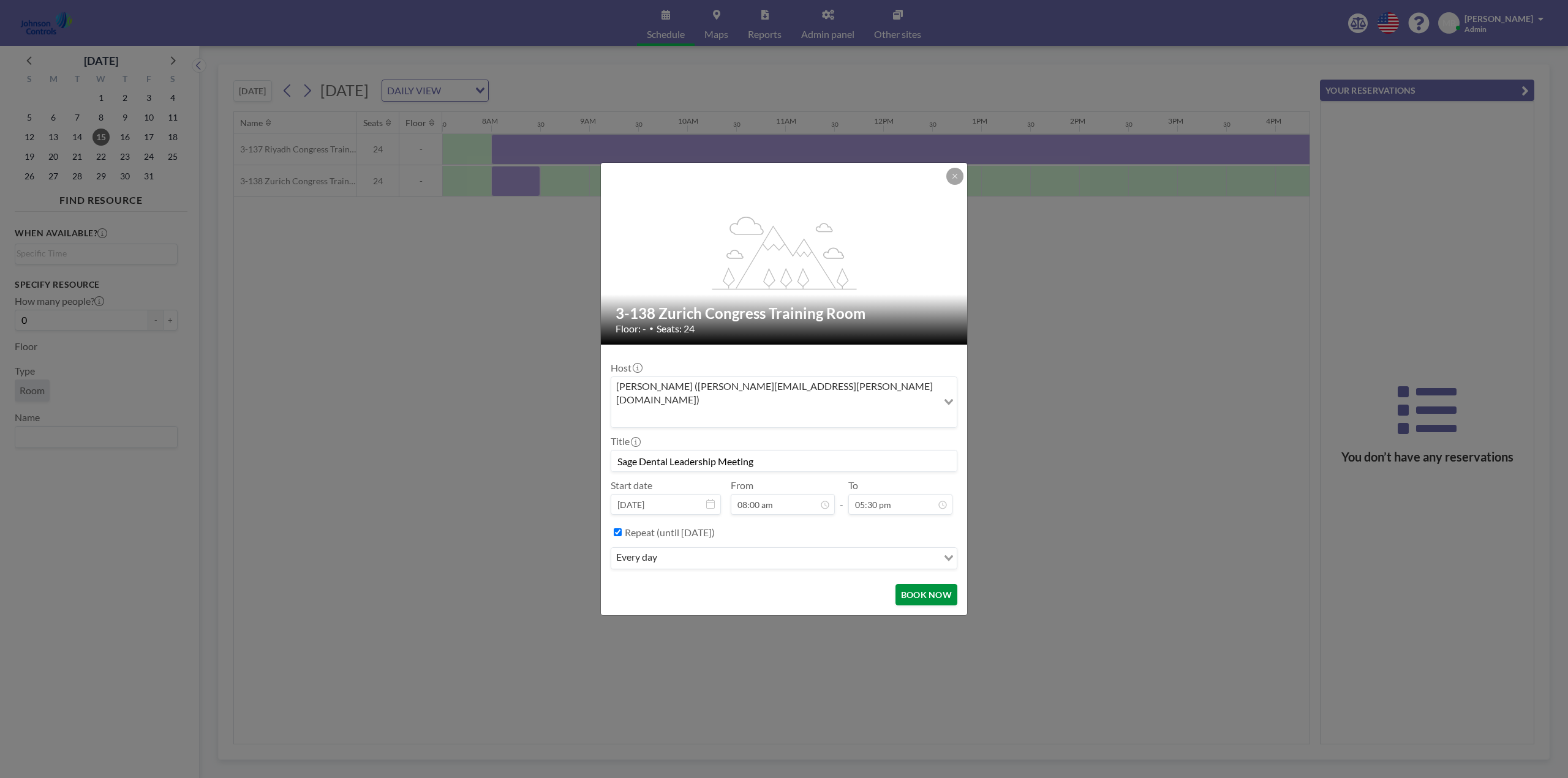
click at [917, 584] on button "BOOK NOW" at bounding box center [926, 595] width 62 height 22
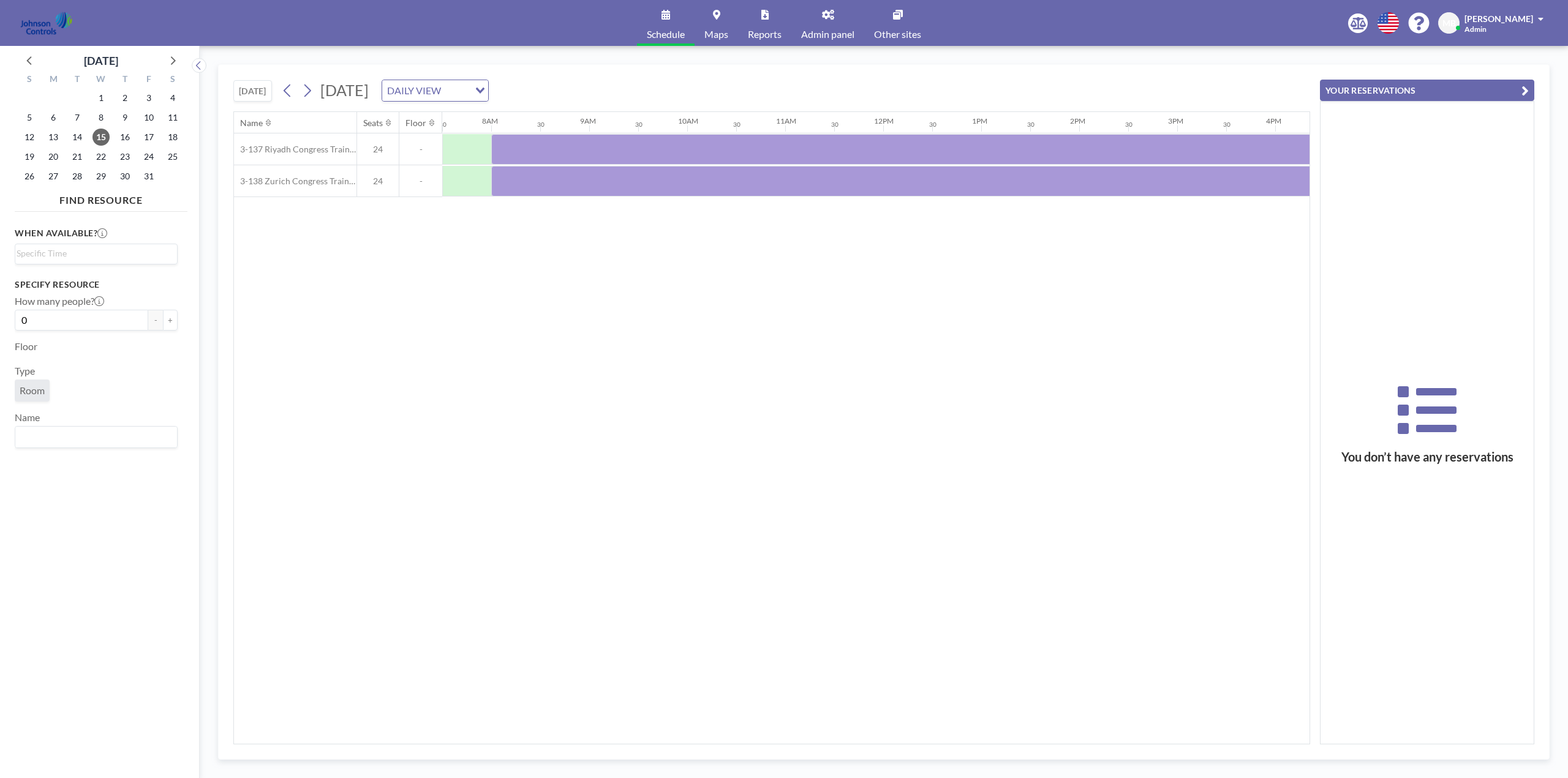
click at [1471, 251] on div "You don’t have any reservations" at bounding box center [1427, 422] width 214 height 642
click at [150, 140] on span "17" at bounding box center [148, 137] width 17 height 17
click at [641, 148] on div at bounding box center [956, 149] width 931 height 31
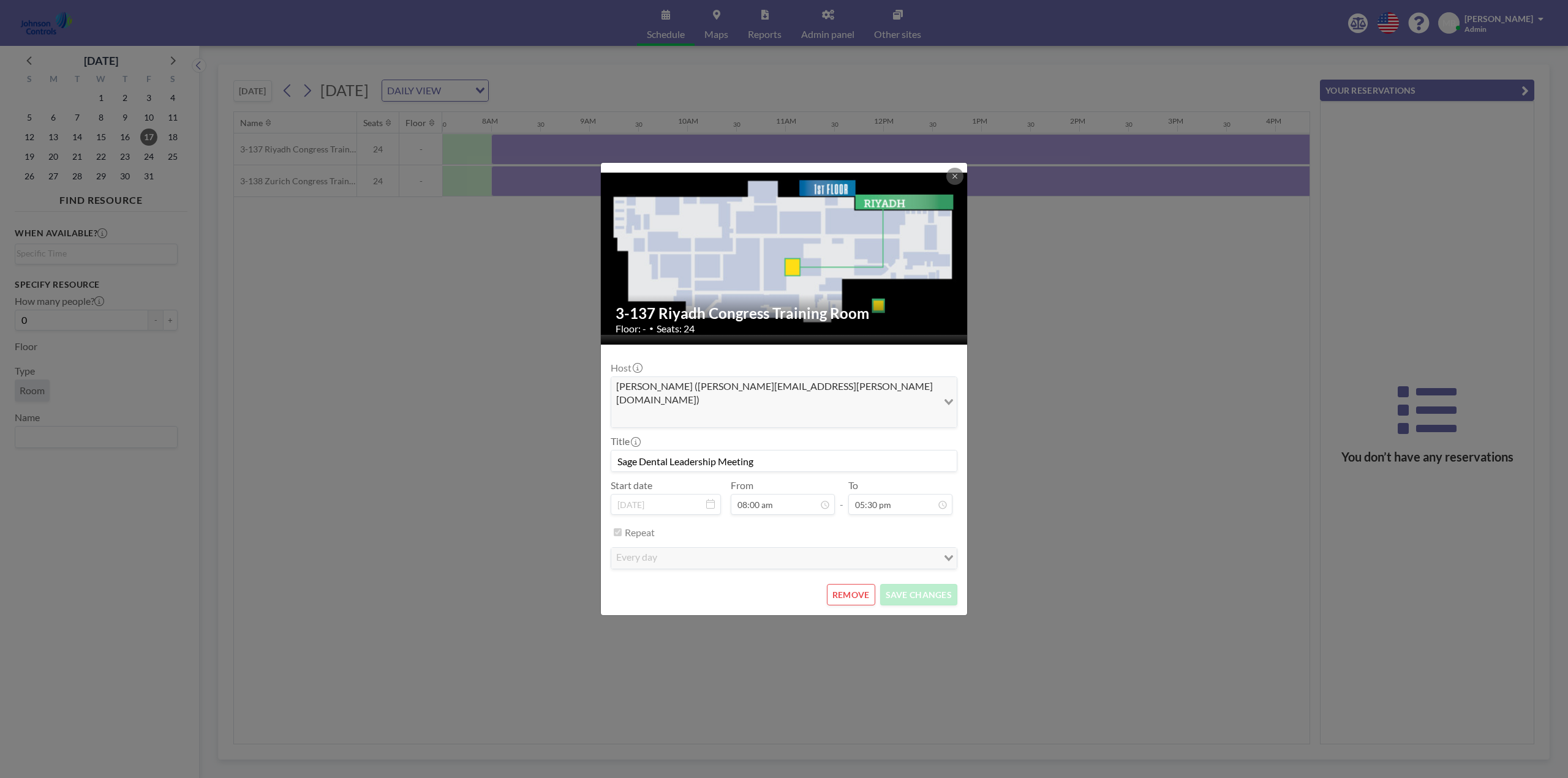
click at [847, 584] on button "REMOVE" at bounding box center [851, 595] width 48 height 22
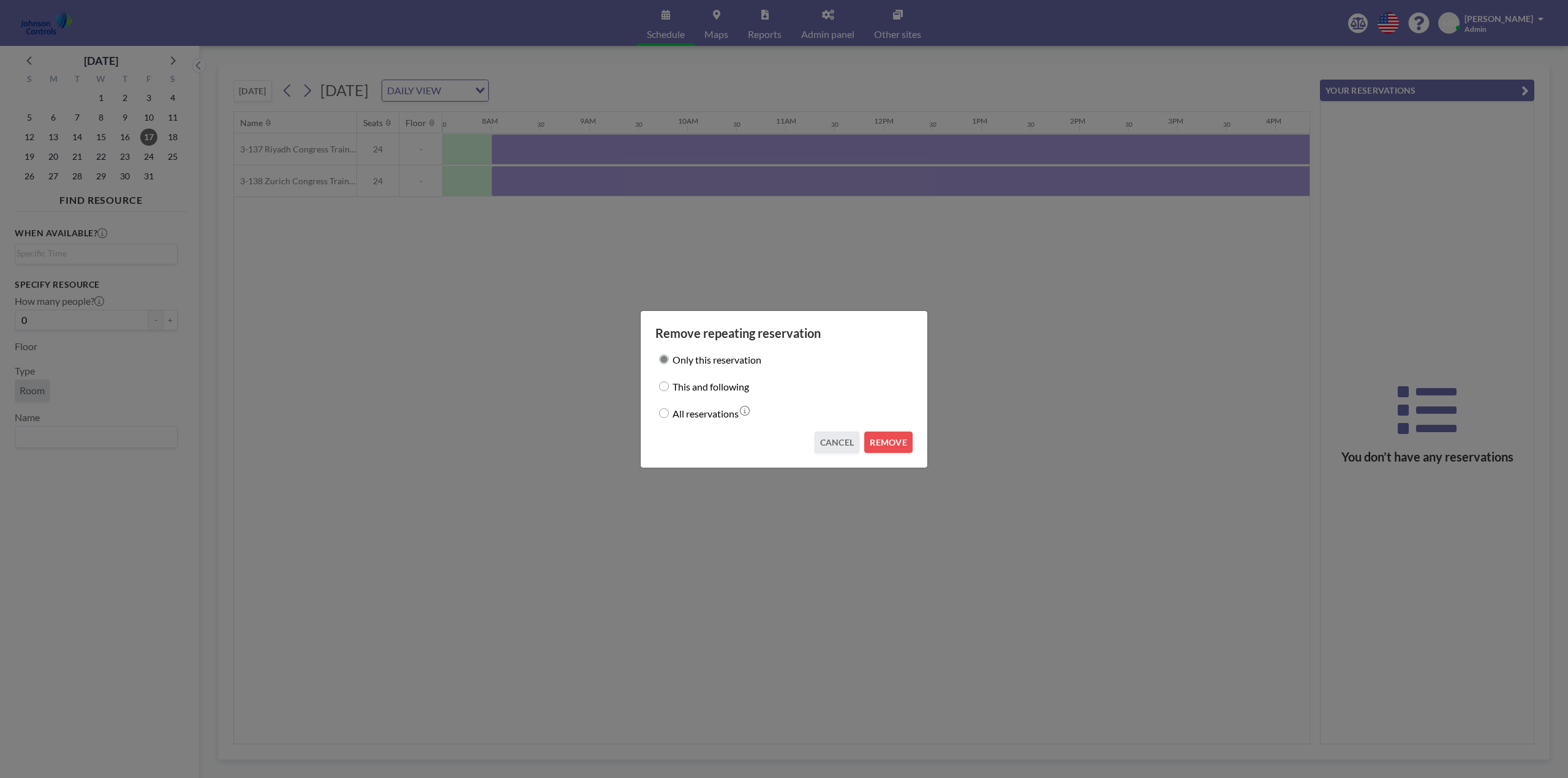
click at [666, 387] on input "This and following" at bounding box center [663, 386] width 10 height 10
radio input "true"
click at [890, 440] on button "REMOVE" at bounding box center [888, 442] width 48 height 22
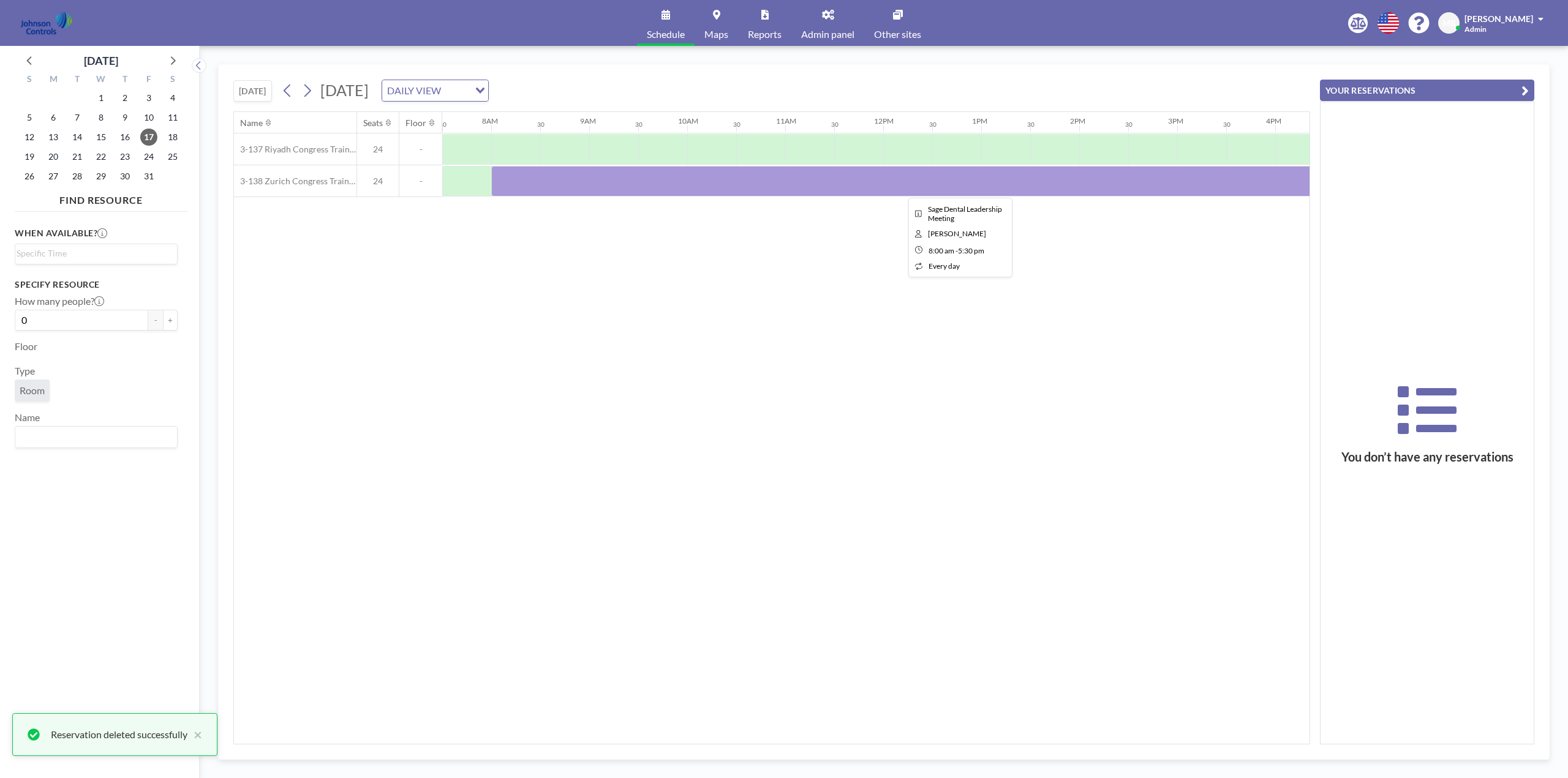
click at [539, 183] on div at bounding box center [956, 181] width 931 height 31
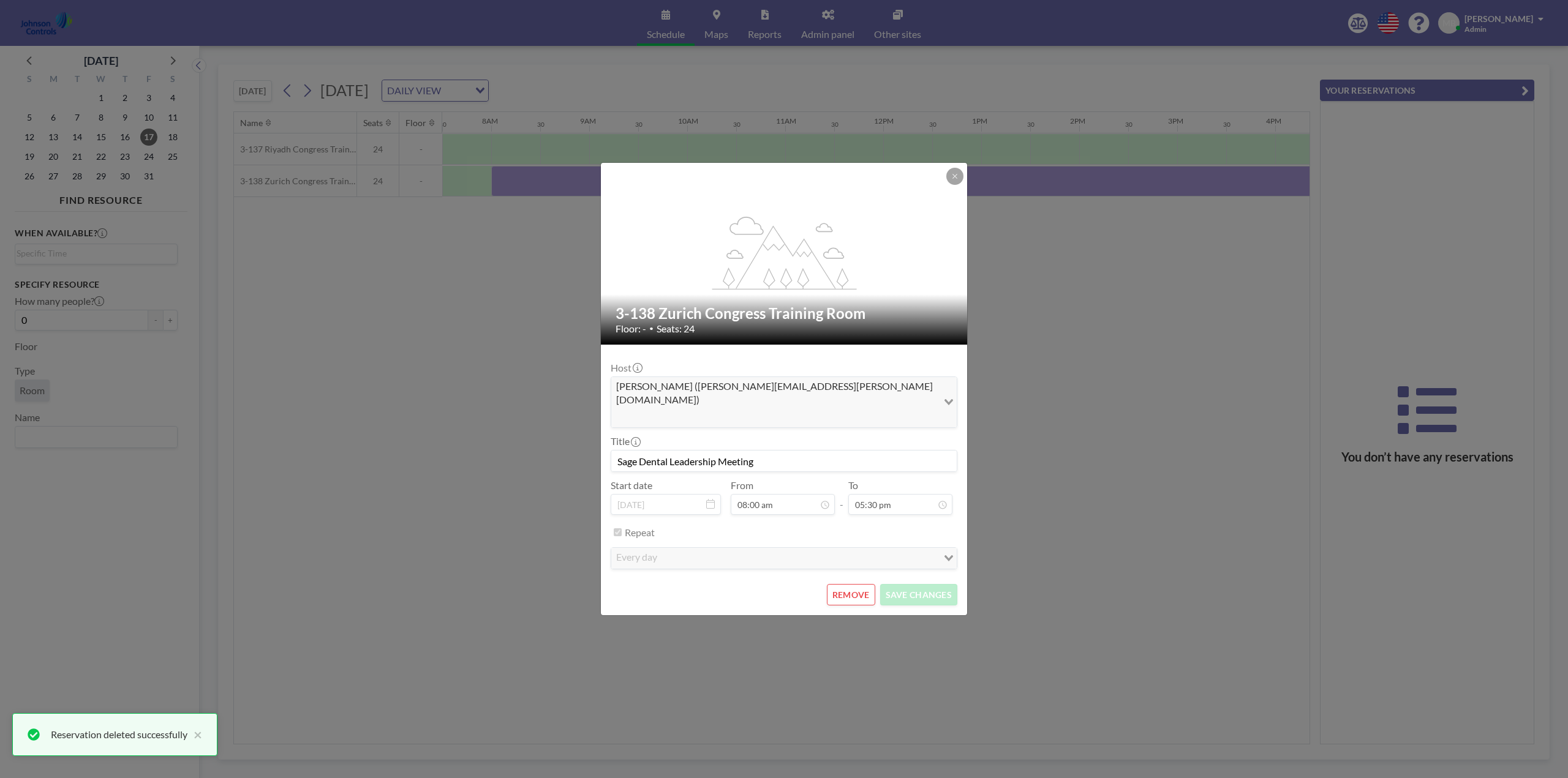
scroll to position [43, 0]
click at [857, 584] on button "REMOVE" at bounding box center [851, 595] width 48 height 22
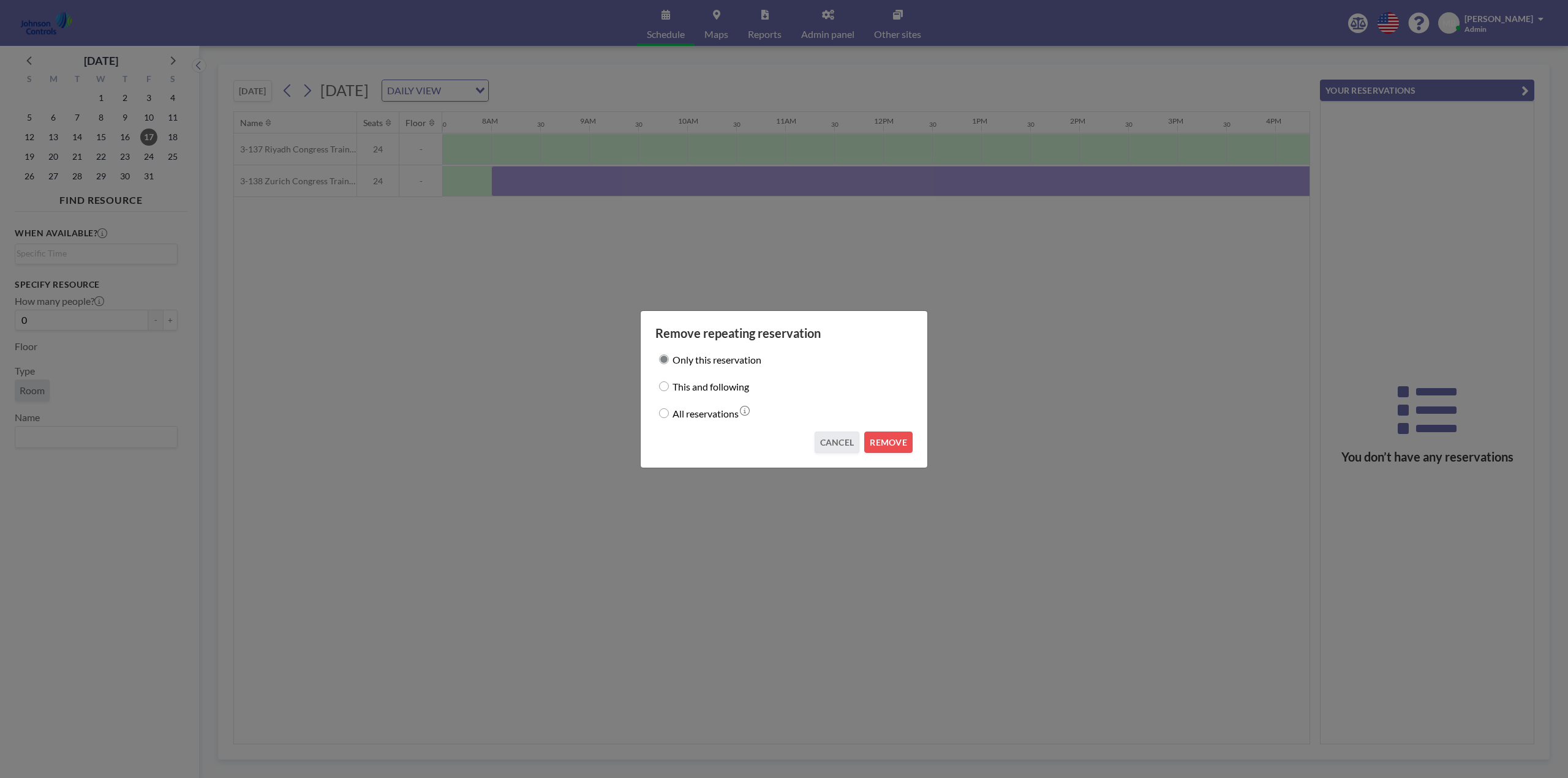
click at [663, 386] on input "This and following" at bounding box center [663, 386] width 10 height 10
radio input "true"
click at [886, 440] on button "REMOVE" at bounding box center [888, 442] width 48 height 22
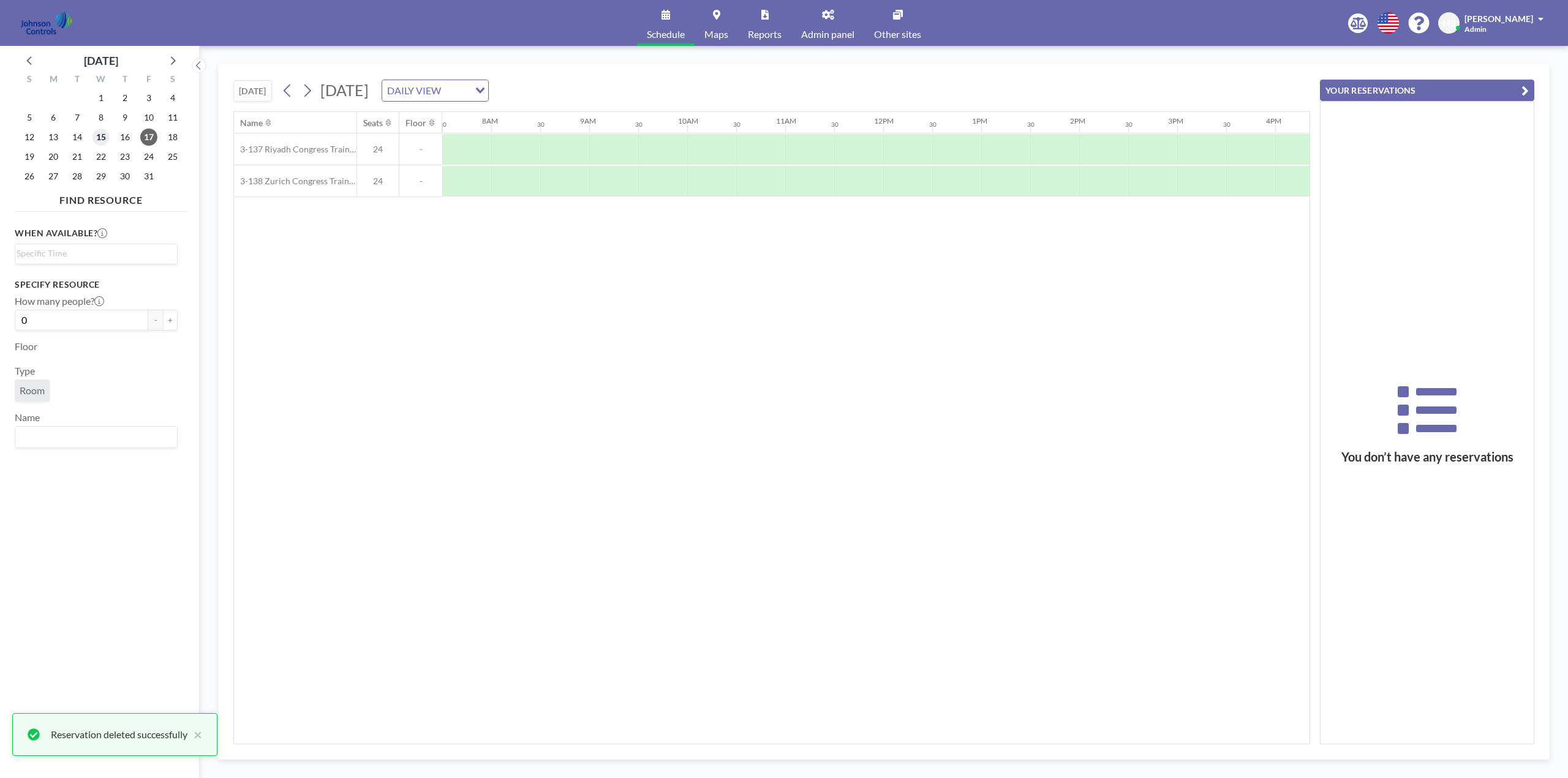
click at [101, 134] on span "15" at bounding box center [100, 137] width 17 height 17
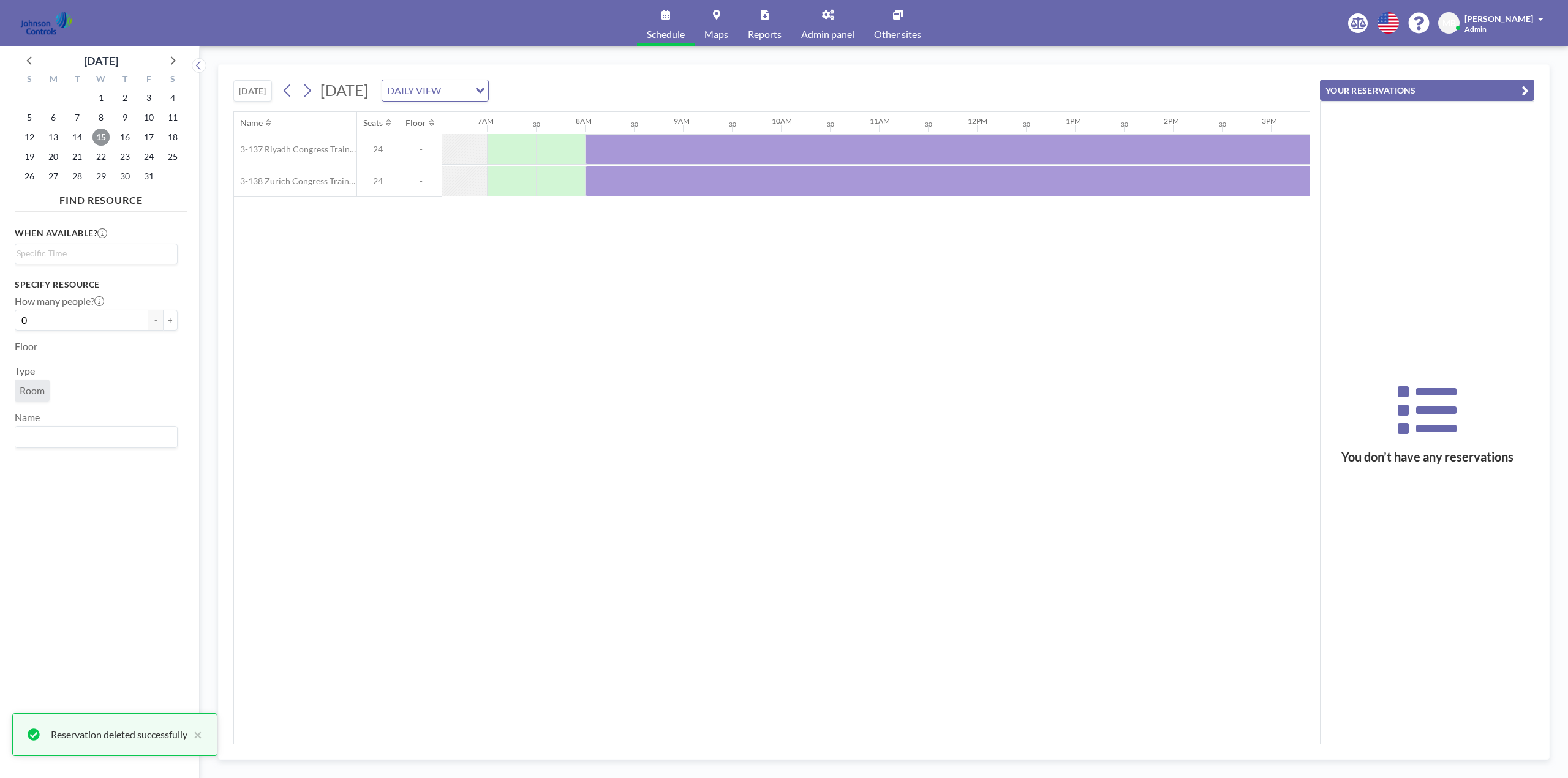
scroll to position [0, 735]
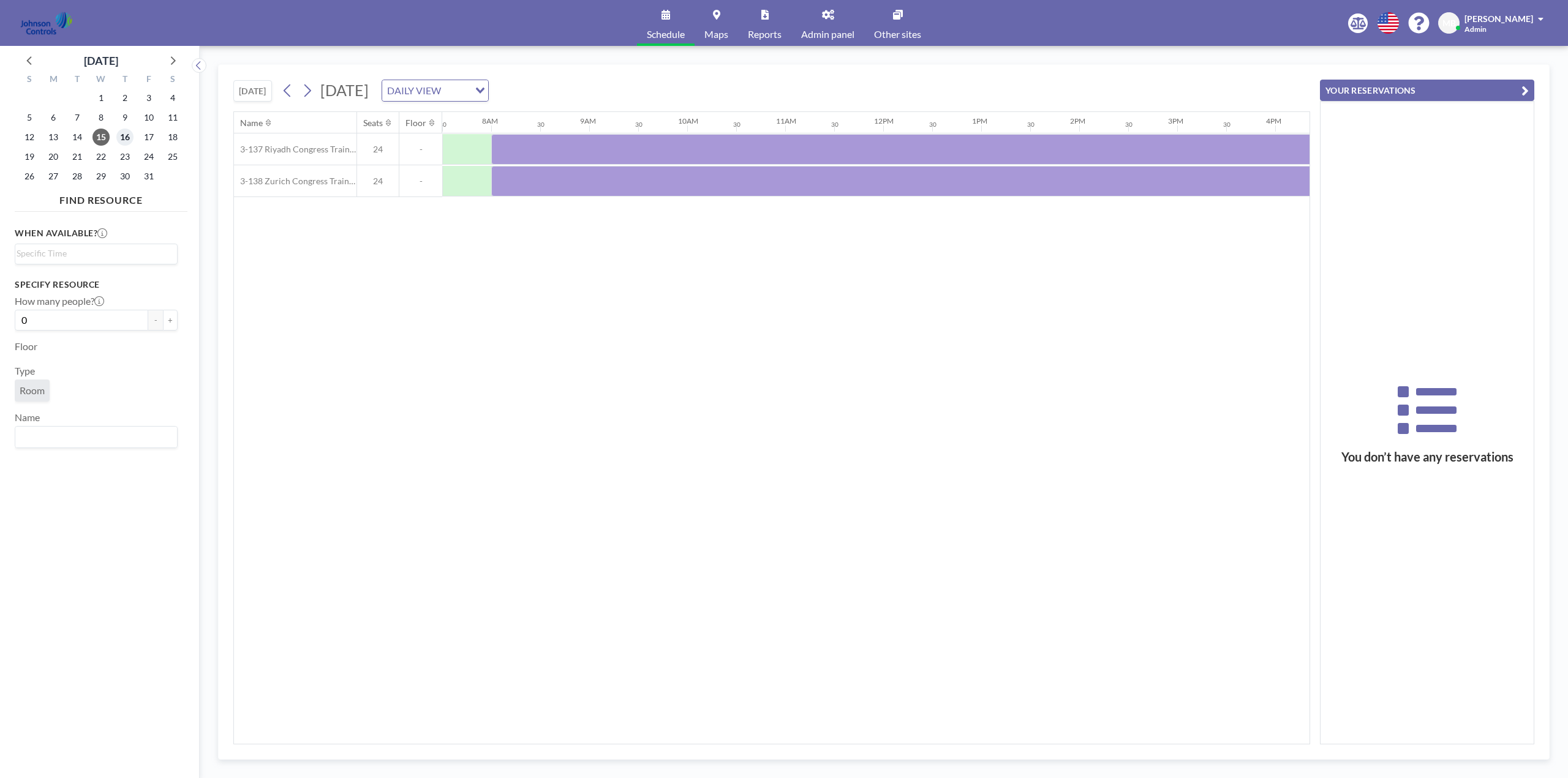
click at [126, 133] on span "16" at bounding box center [125, 137] width 17 height 17
click at [29, 59] on icon at bounding box center [28, 60] width 5 height 8
click at [148, 136] on span "19" at bounding box center [148, 137] width 17 height 17
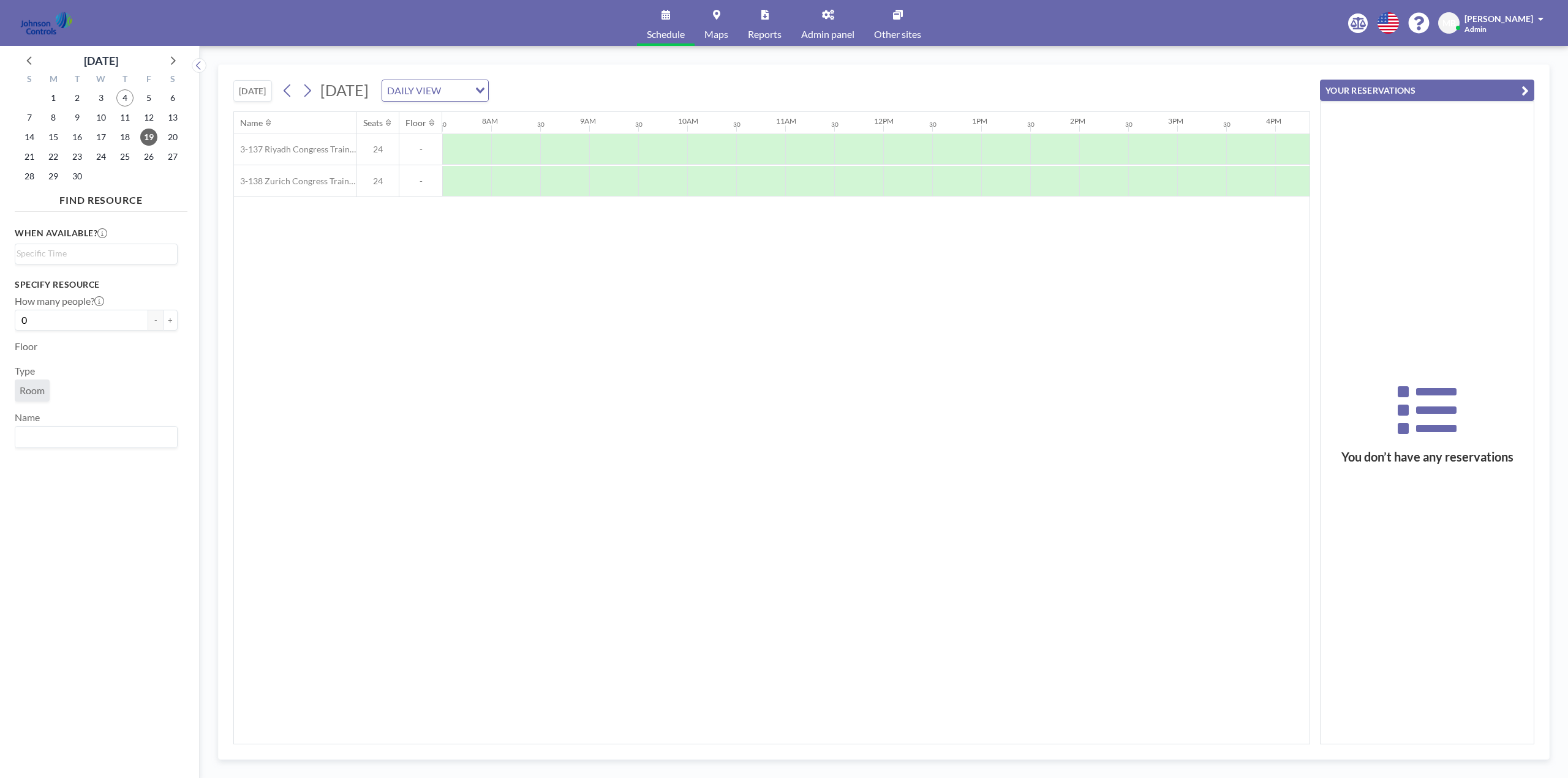
click at [573, 677] on div "Name Seats Floor 12AM 30 1AM 30 2AM 30 3AM 30 4AM 30 5AM 30 6AM 30 7AM 30 8AM 3…" at bounding box center [772, 428] width 1075 height 631
click at [898, 30] on span "Other sites" at bounding box center [898, 33] width 47 height 10
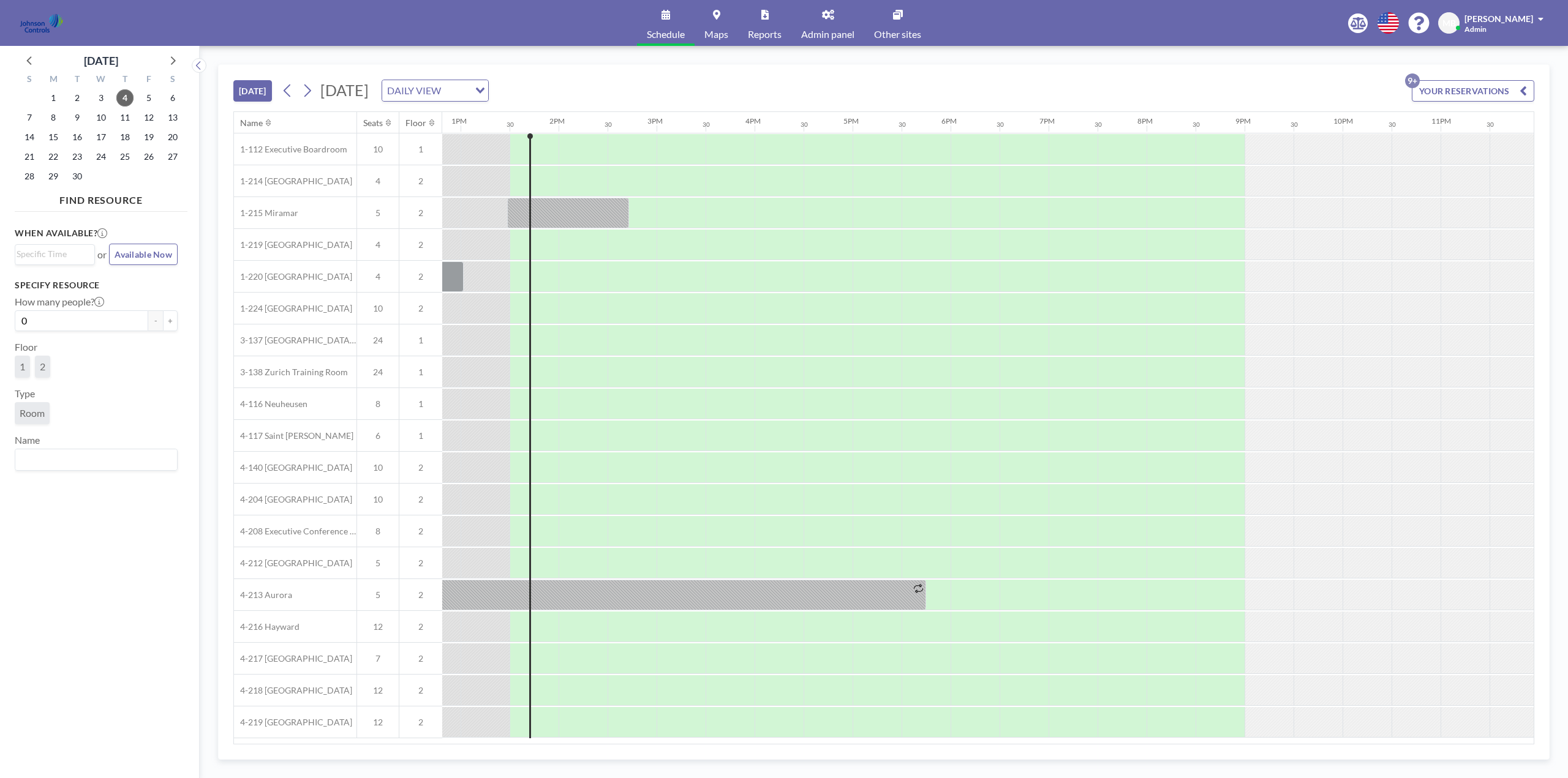
scroll to position [0, 1268]
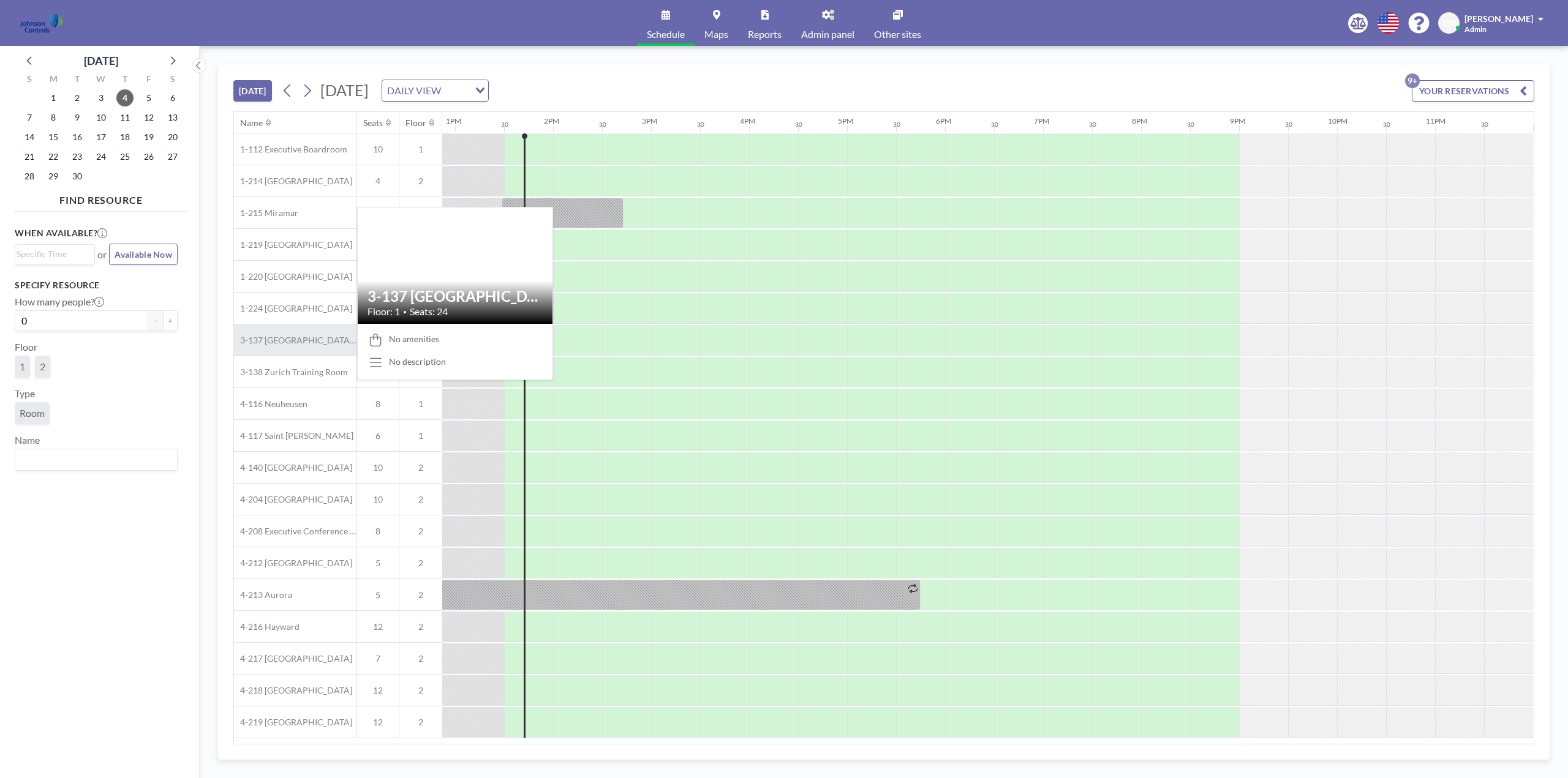
click at [281, 337] on span "3-137 [GEOGRAPHIC_DATA] Training Room" at bounding box center [295, 340] width 122 height 11
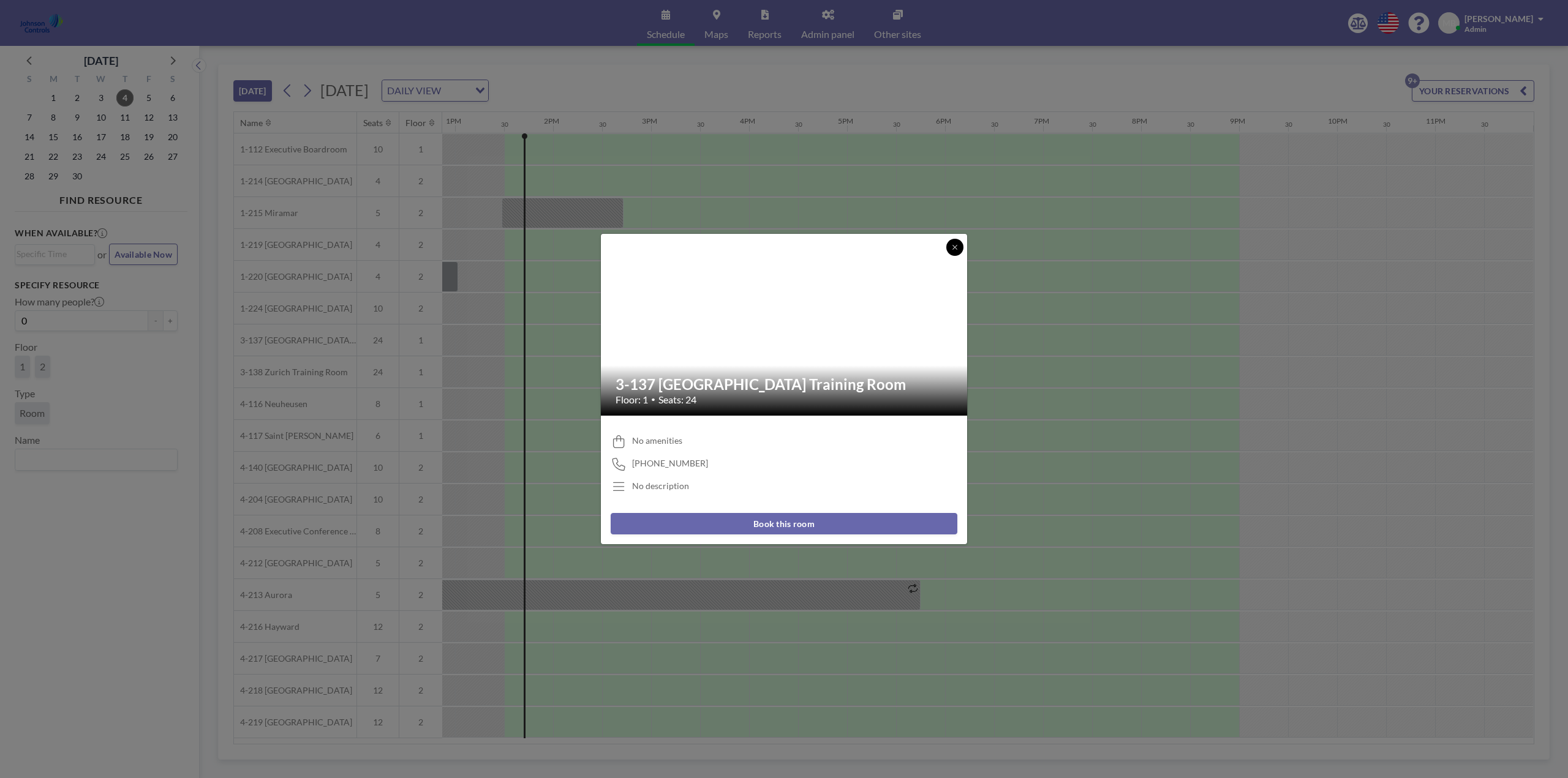
click at [951, 242] on button at bounding box center [955, 247] width 17 height 17
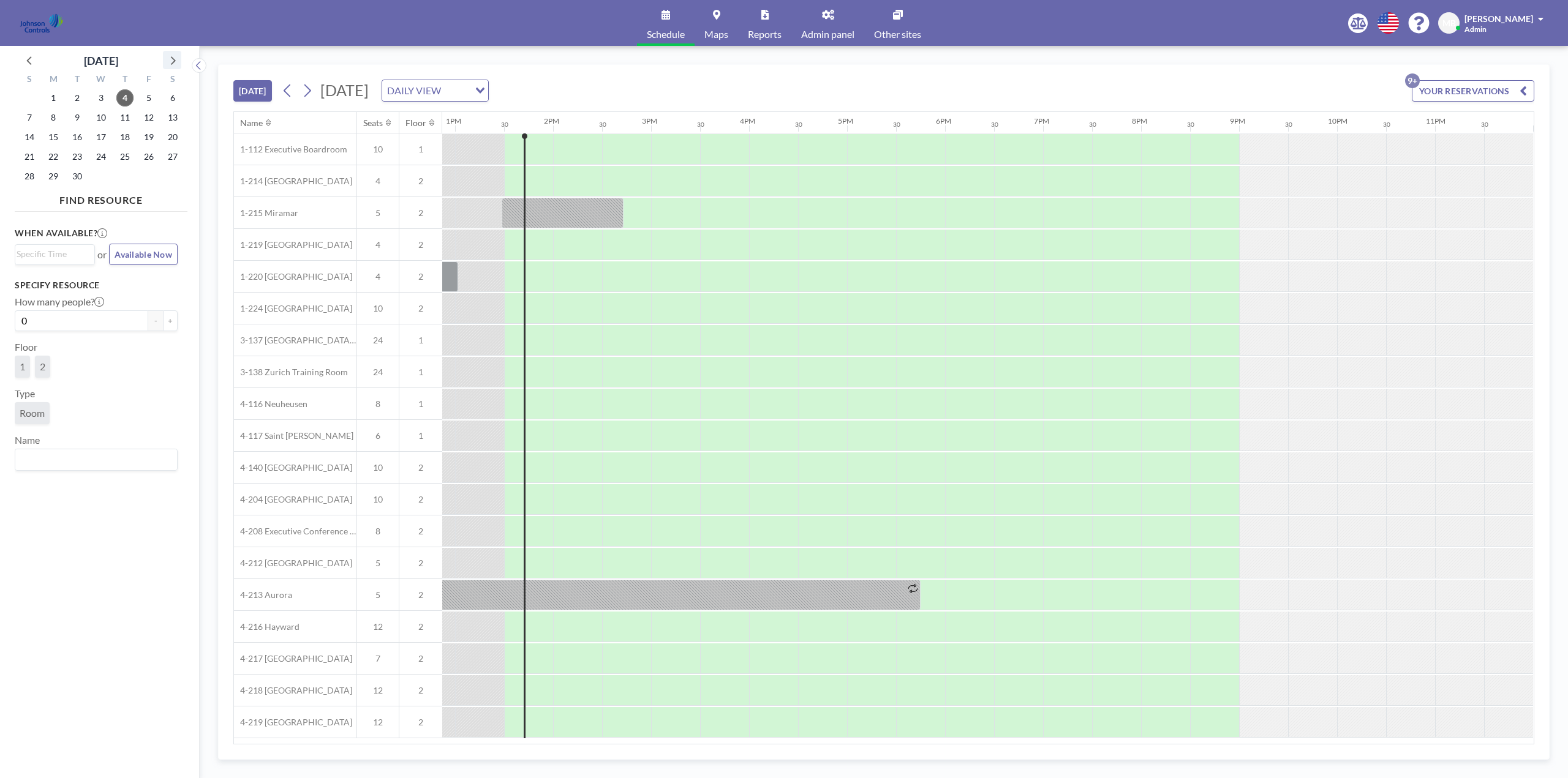
click at [173, 56] on icon at bounding box center [172, 61] width 16 height 16
click at [105, 138] on span "15" at bounding box center [100, 137] width 17 height 17
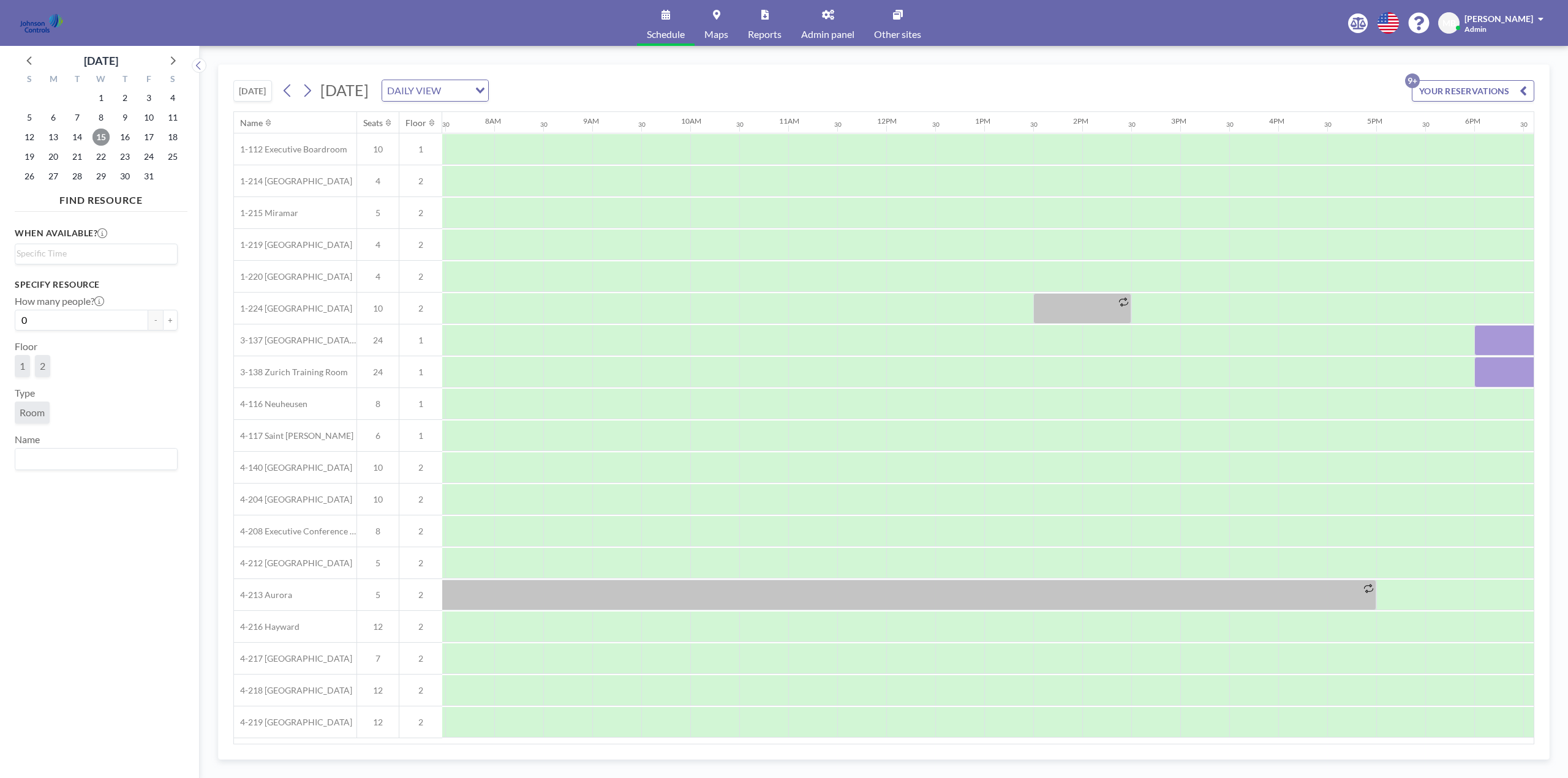
scroll to position [0, 735]
click at [132, 137] on span "16" at bounding box center [125, 137] width 17 height 17
